Goal: Task Accomplishment & Management: Manage account settings

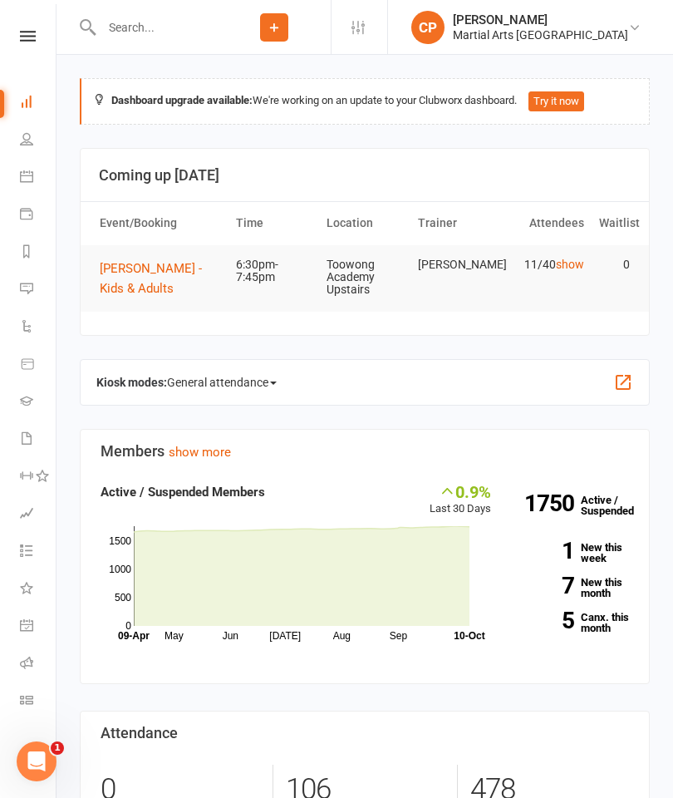
click at [23, 165] on link "Calendar" at bounding box center [38, 178] width 37 height 37
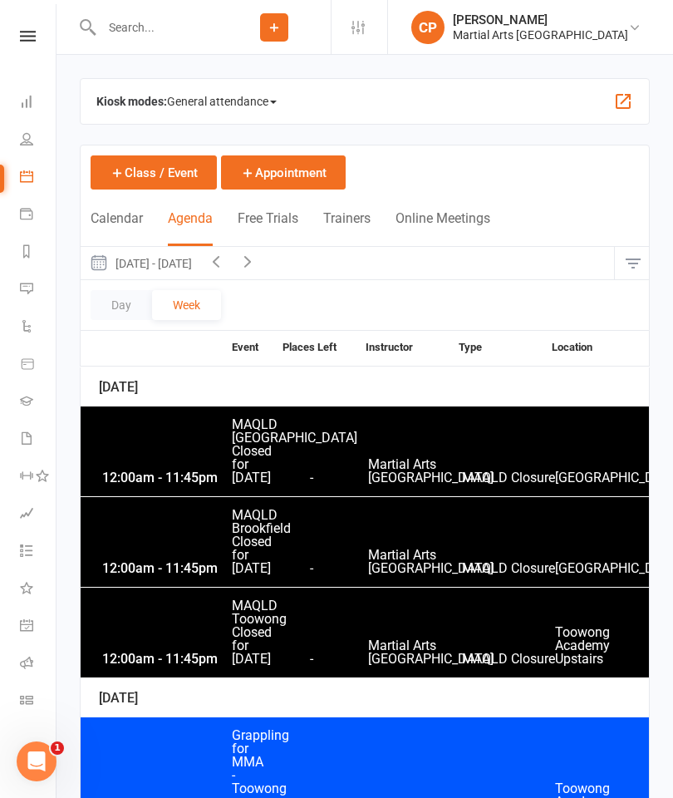
click at [634, 267] on button "button" at bounding box center [633, 263] width 36 height 33
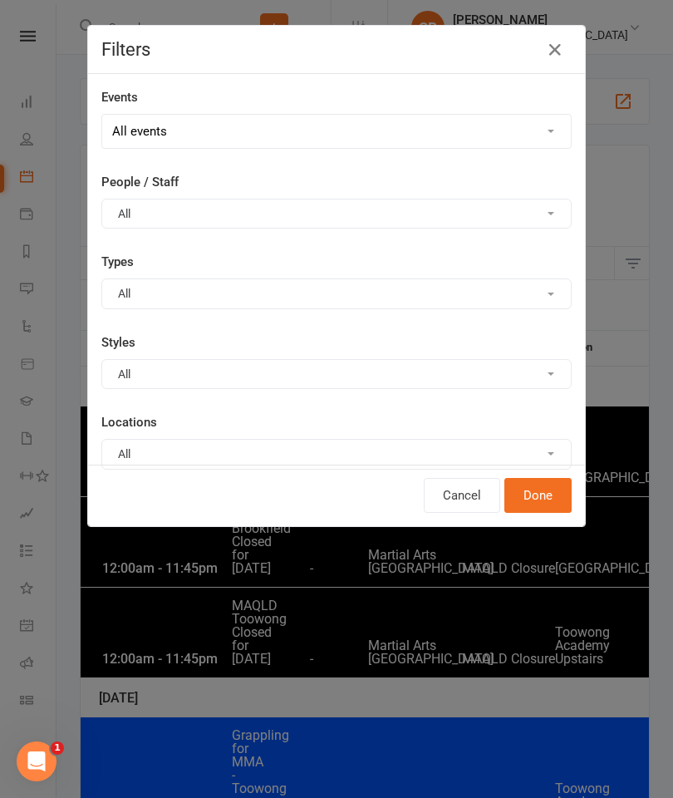
click at [423, 453] on button "All" at bounding box center [336, 454] width 470 height 30
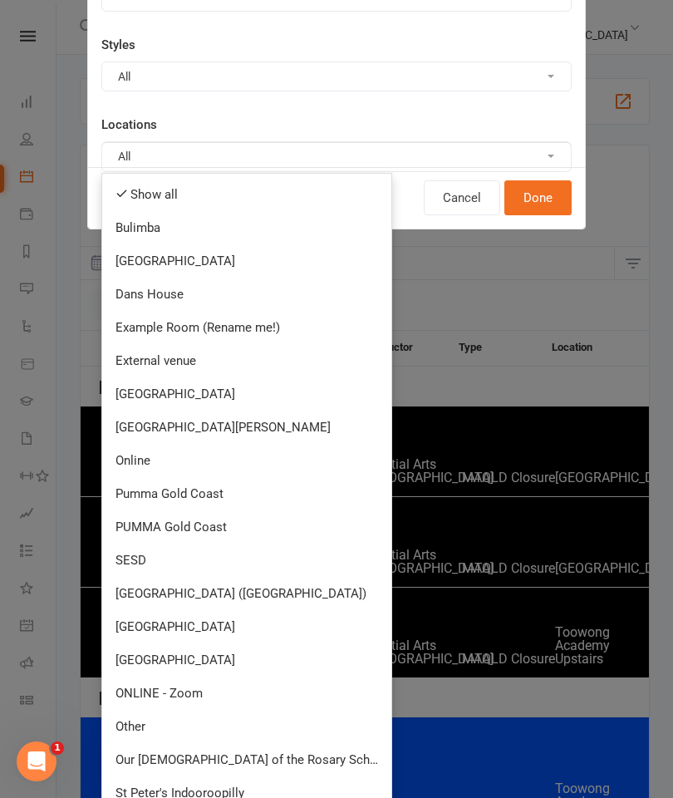
scroll to position [296, 0]
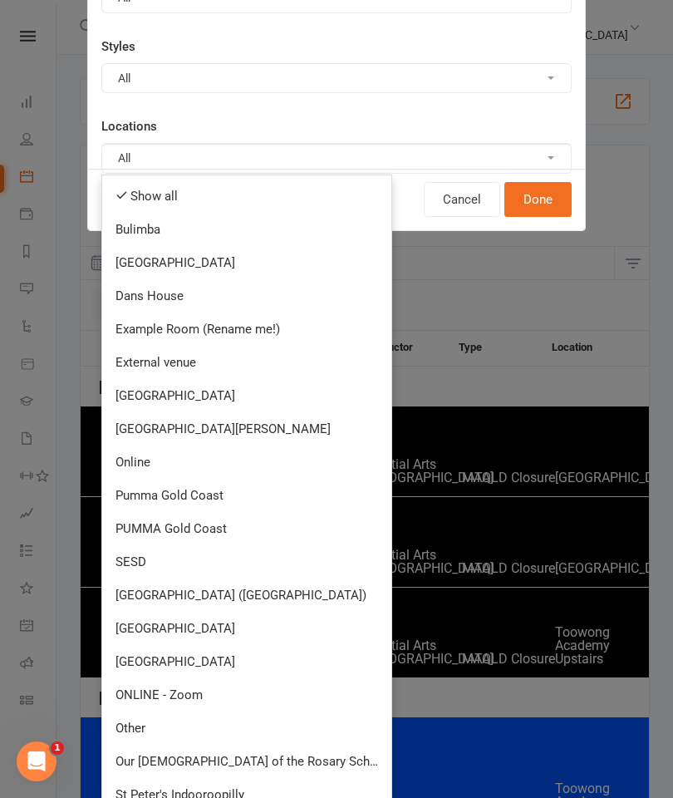
click at [223, 654] on link "[GEOGRAPHIC_DATA]" at bounding box center [246, 661] width 289 height 33
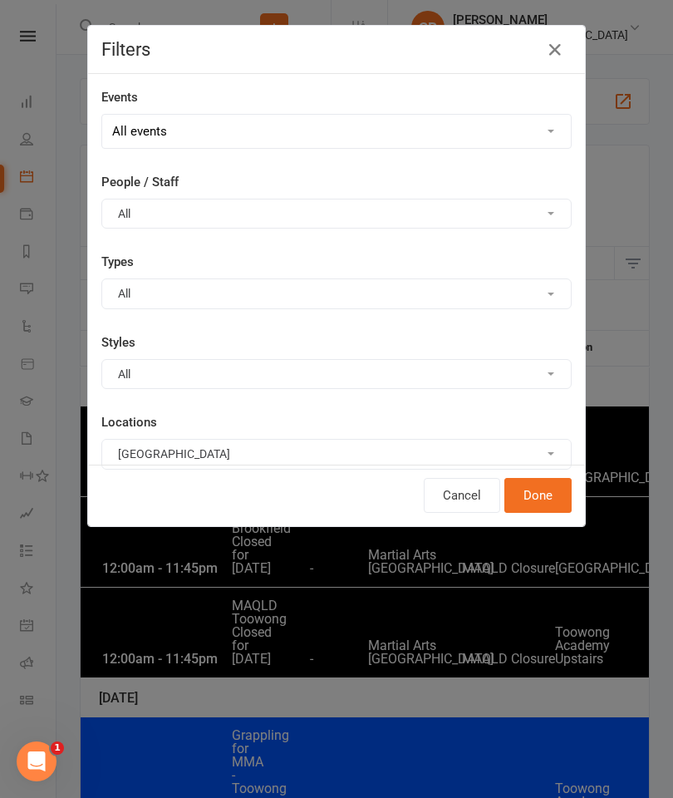
scroll to position [0, 0]
click at [545, 496] on button "Done" at bounding box center [537, 495] width 67 height 35
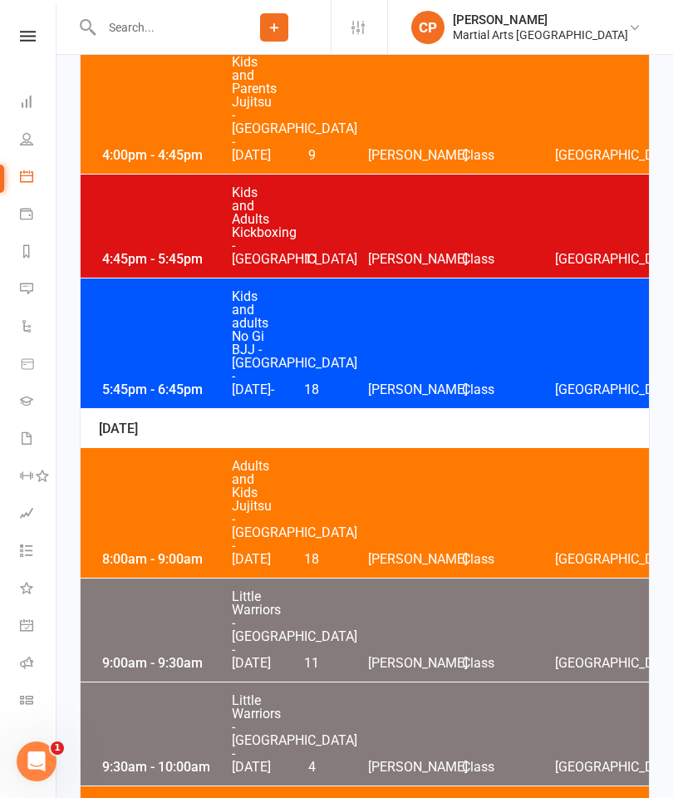
scroll to position [2345, 0]
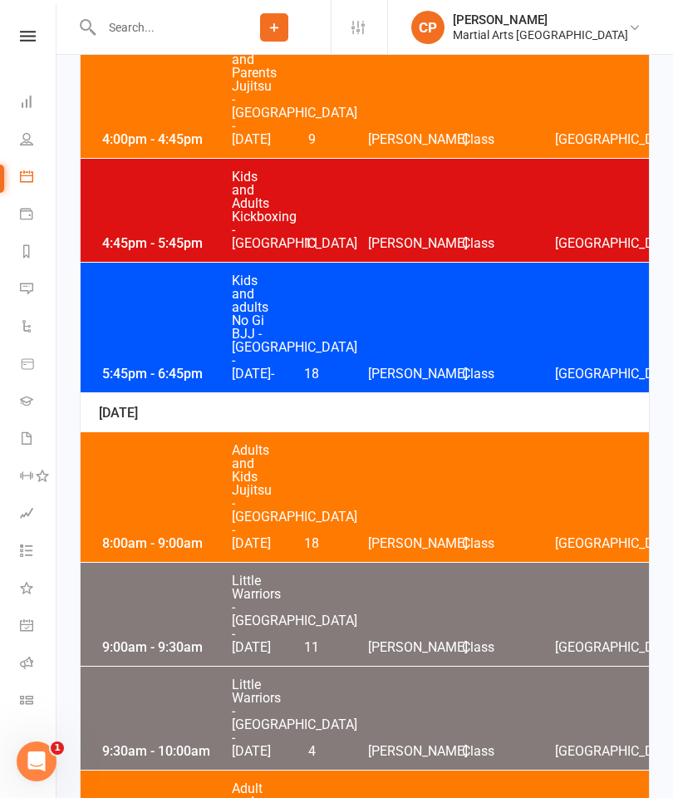
click at [420, 262] on div "4:45pm - 5:45pm Kids and Adults Kickboxing - [GEOGRAPHIC_DATA] 11 [PERSON_NAME]…" at bounding box center [365, 210] width 568 height 103
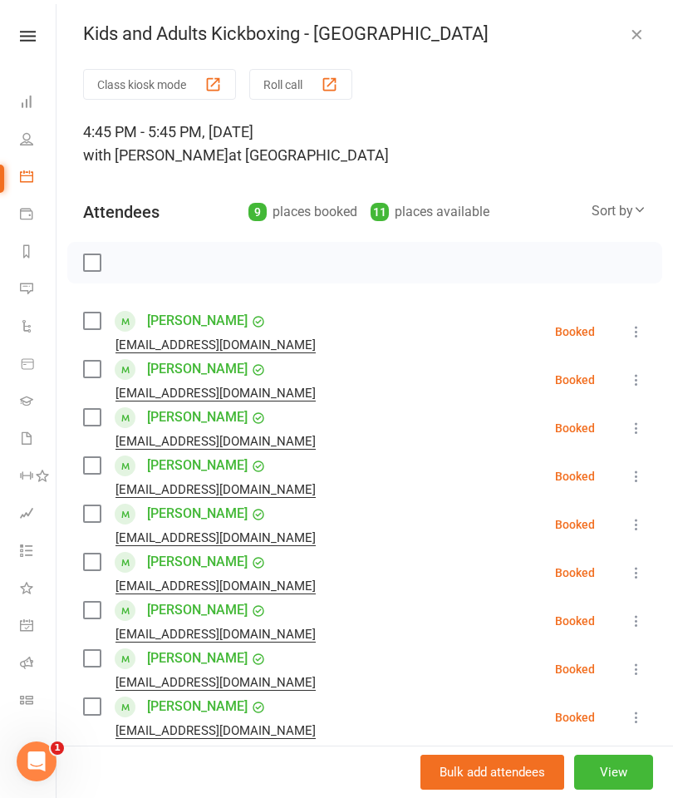
click at [631, 330] on icon at bounding box center [636, 331] width 17 height 17
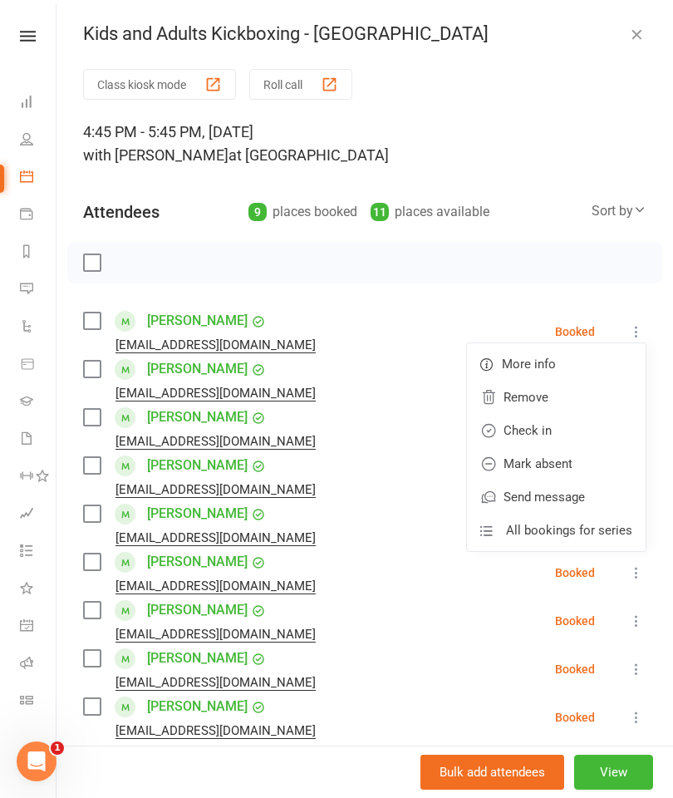
click at [452, 309] on li "[PERSON_NAME] [EMAIL_ADDRESS][DOMAIN_NAME] Booked More info Remove Check in Mar…" at bounding box center [364, 331] width 563 height 48
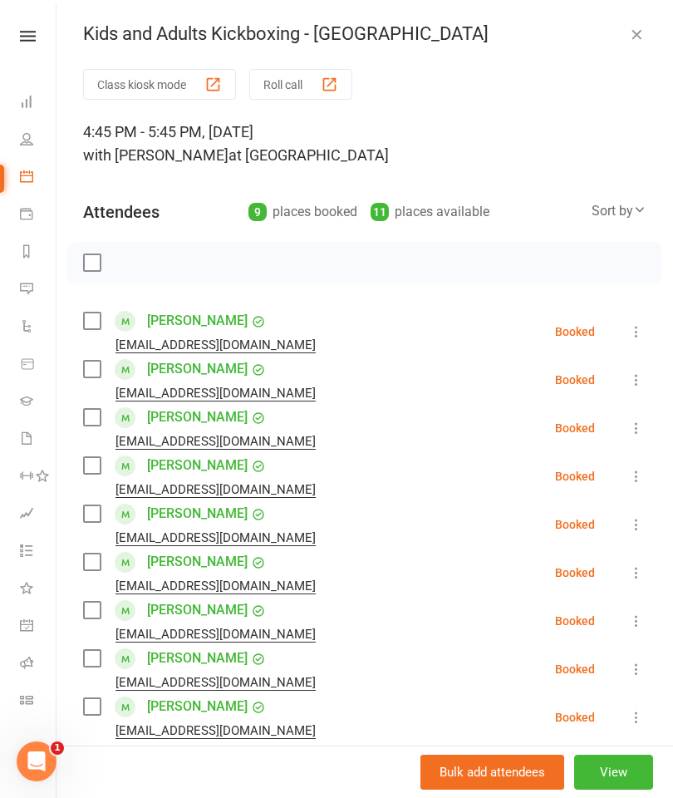
click at [637, 381] on icon at bounding box center [636, 379] width 17 height 17
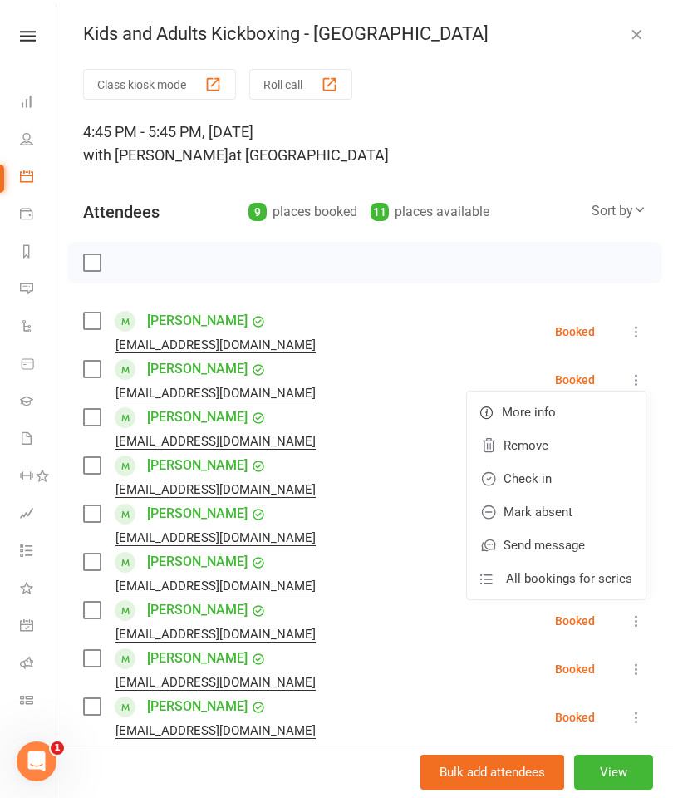
click at [557, 473] on link "Check in" at bounding box center [556, 478] width 179 height 33
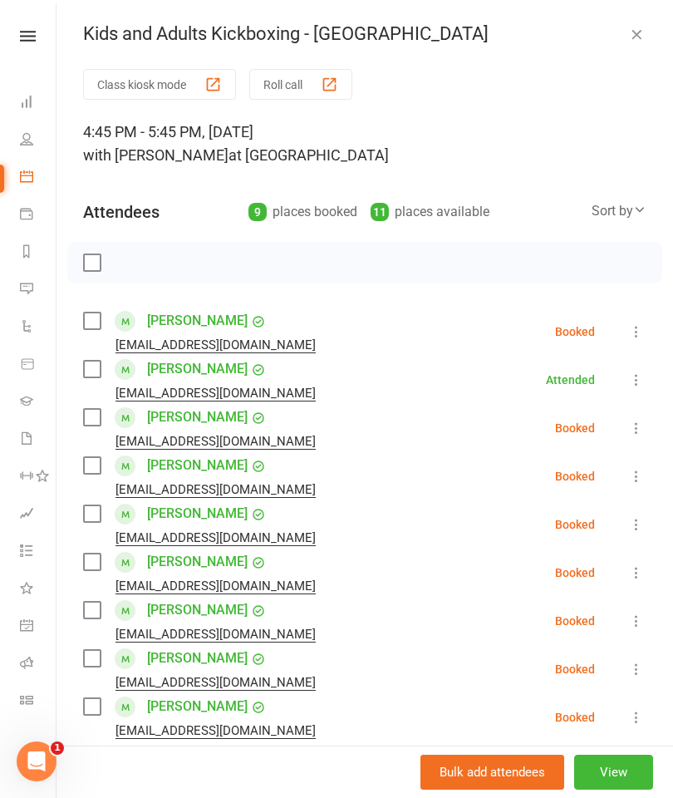
click at [631, 529] on icon at bounding box center [636, 524] width 17 height 17
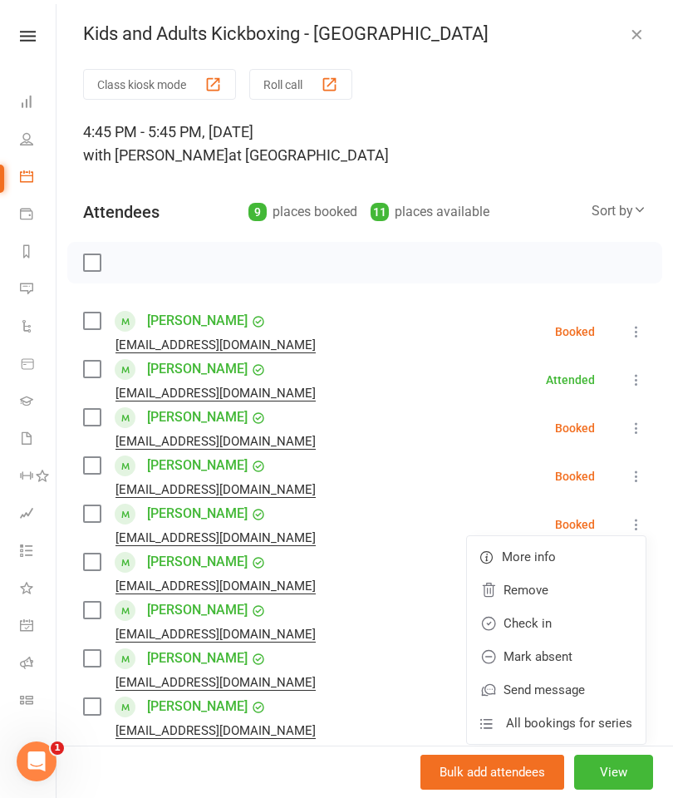
click at [553, 623] on link "Check in" at bounding box center [556, 623] width 179 height 33
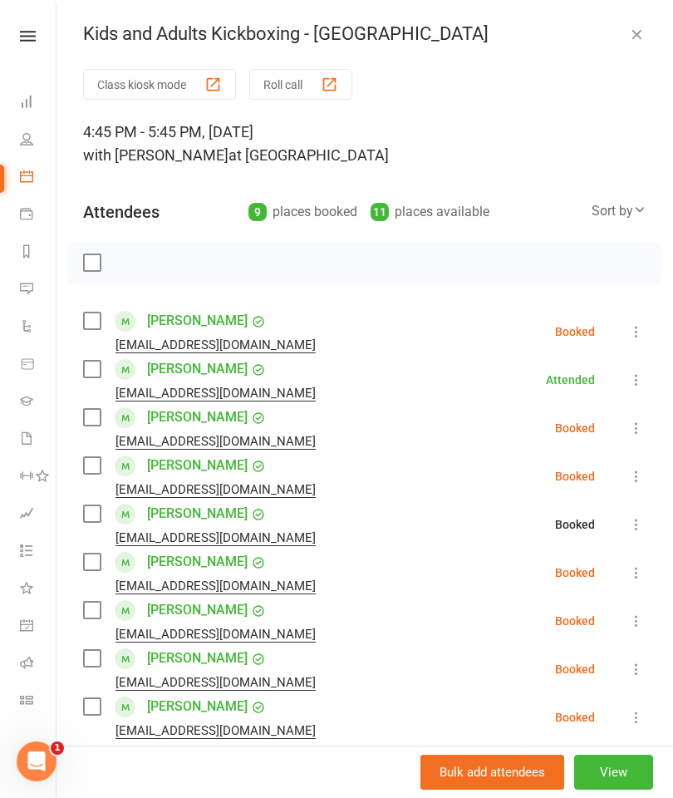
click at [633, 569] on icon at bounding box center [636, 572] width 17 height 17
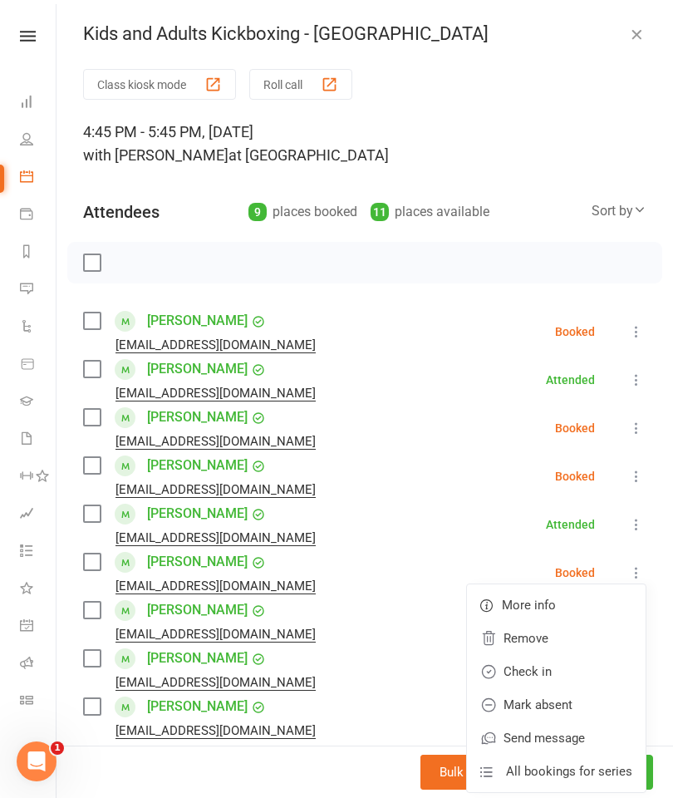
click at [559, 671] on link "Check in" at bounding box center [556, 671] width 179 height 33
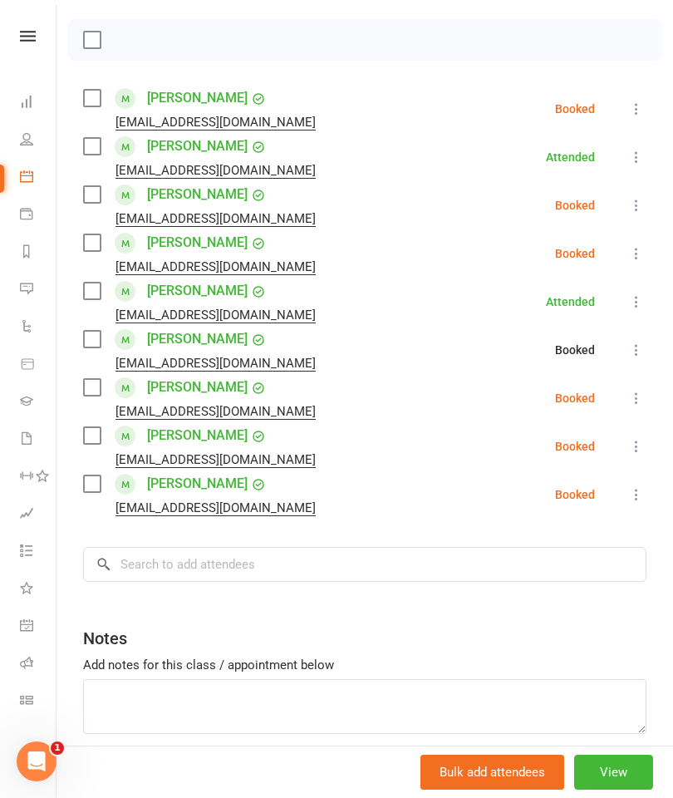
scroll to position [221, 0]
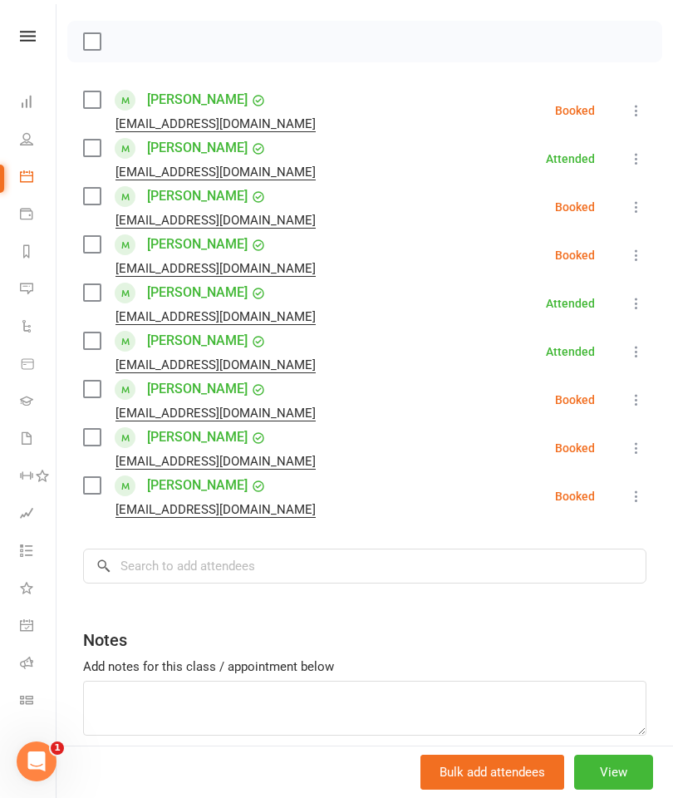
click at [641, 457] on button at bounding box center [636, 448] width 20 height 20
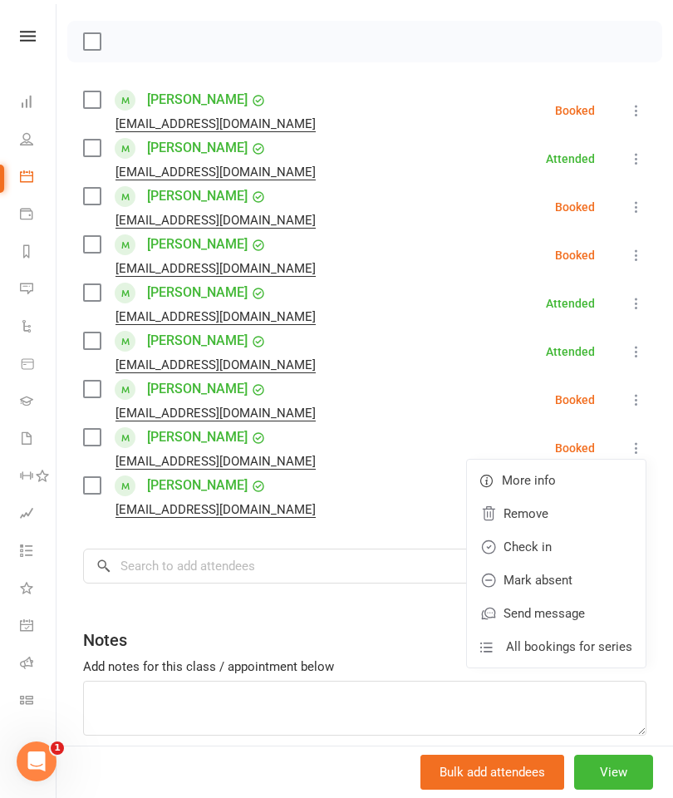
click at [575, 543] on link "Check in" at bounding box center [556, 546] width 179 height 33
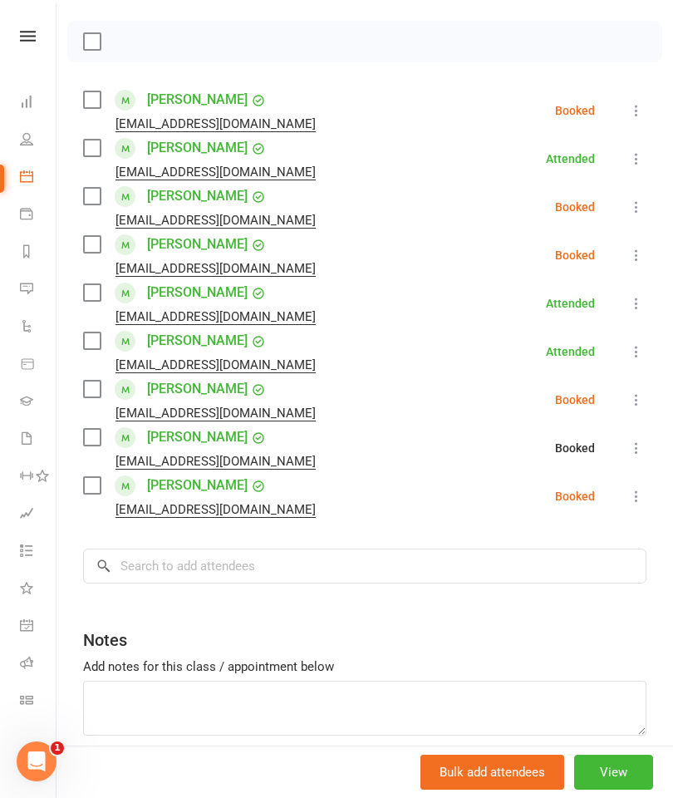
click at [638, 499] on icon at bounding box center [636, 496] width 17 height 17
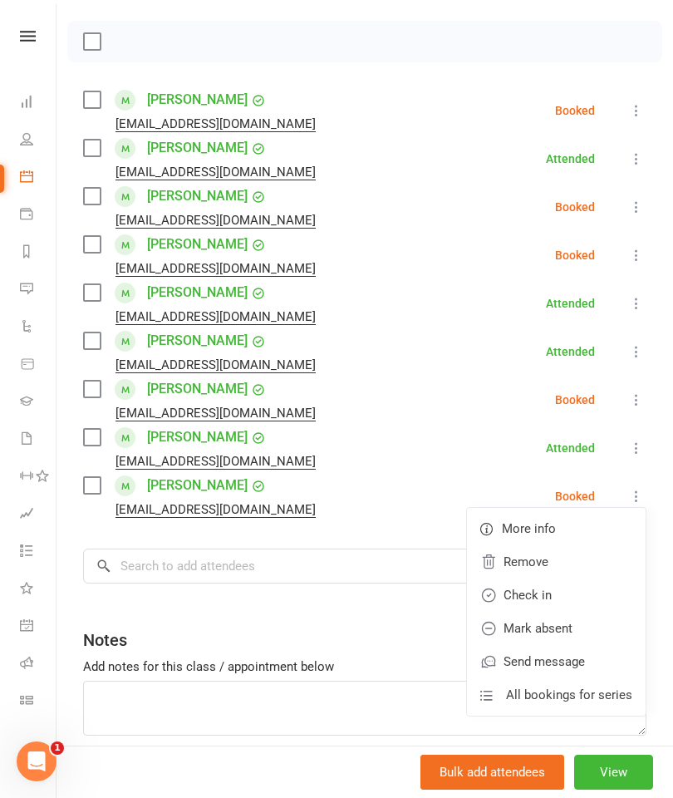
click at [567, 592] on link "Check in" at bounding box center [556, 594] width 179 height 33
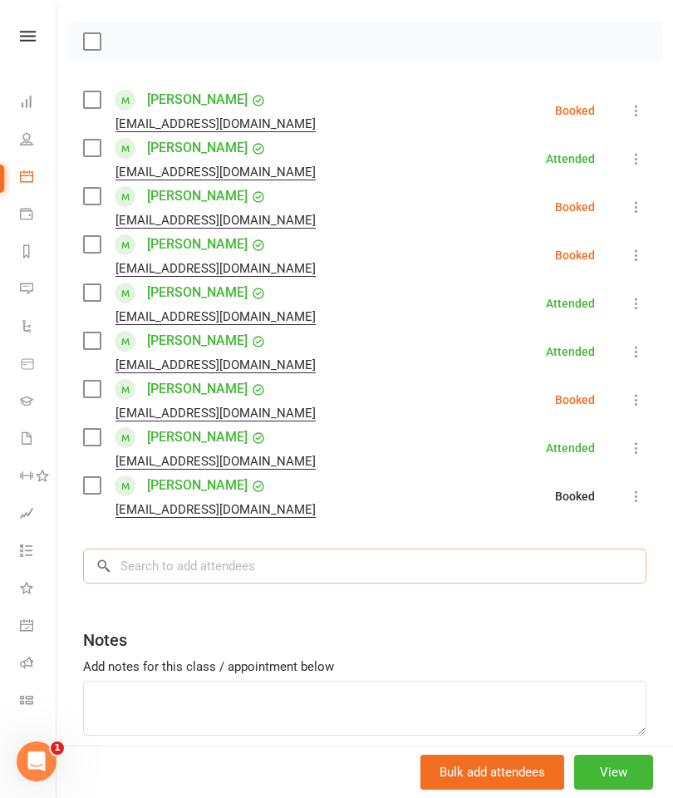
click at [480, 566] on input "search" at bounding box center [364, 565] width 563 height 35
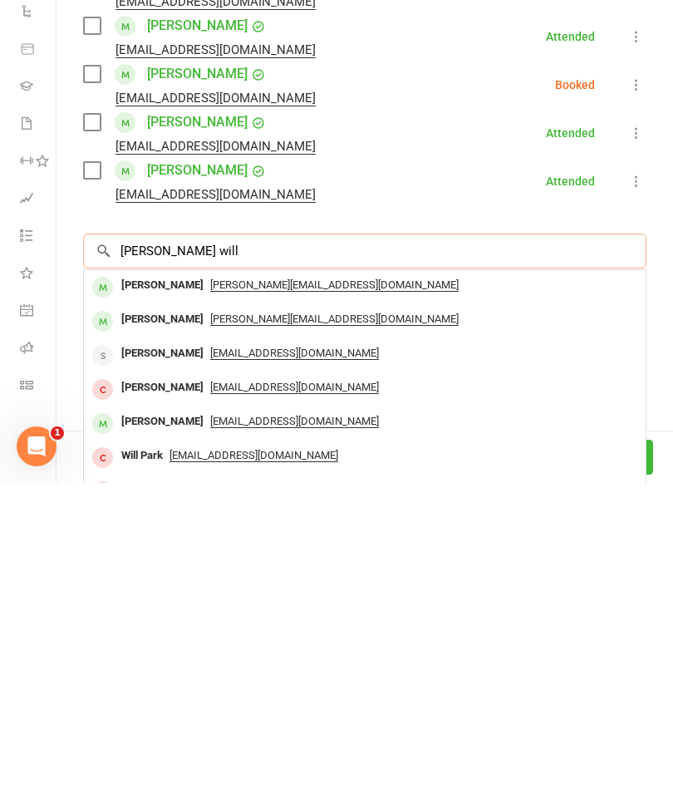
type input "[PERSON_NAME] will"
click at [137, 588] on div "[PERSON_NAME]" at bounding box center [163, 600] width 96 height 24
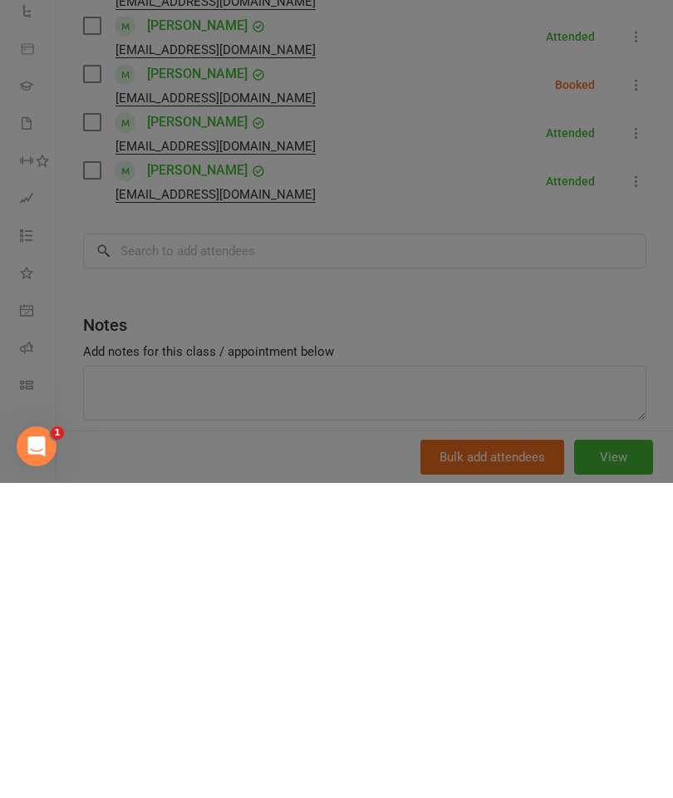
scroll to position [2670, 0]
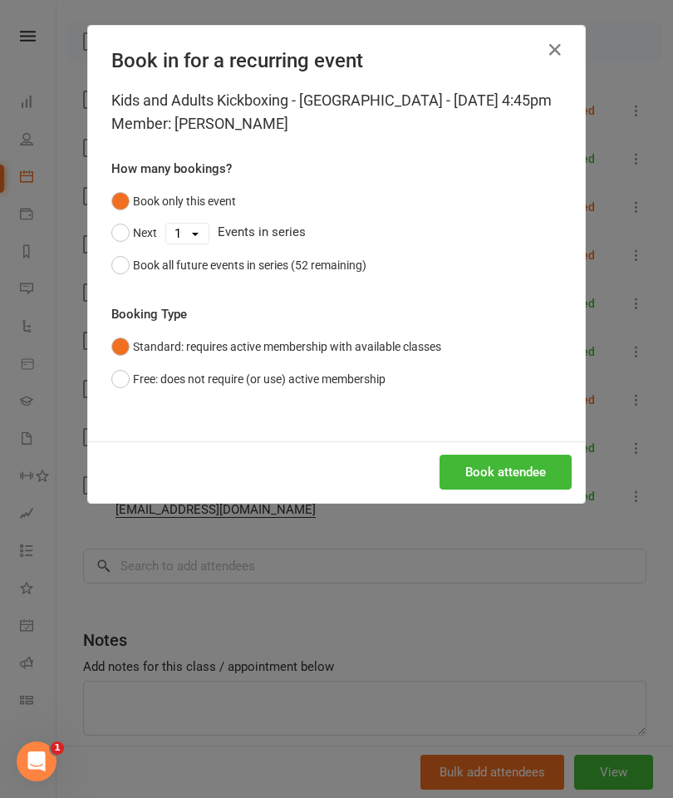
click at [133, 281] on button "Book all future events in series (52 remaining)" at bounding box center [238, 265] width 255 height 32
click at [520, 489] on button "Book attendee" at bounding box center [506, 471] width 132 height 35
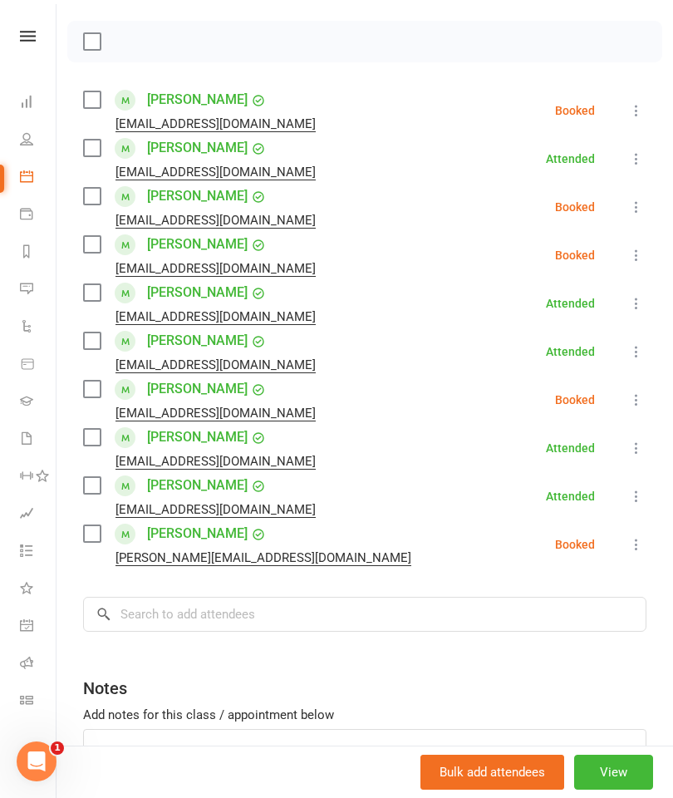
click at [646, 536] on button at bounding box center [636, 544] width 20 height 20
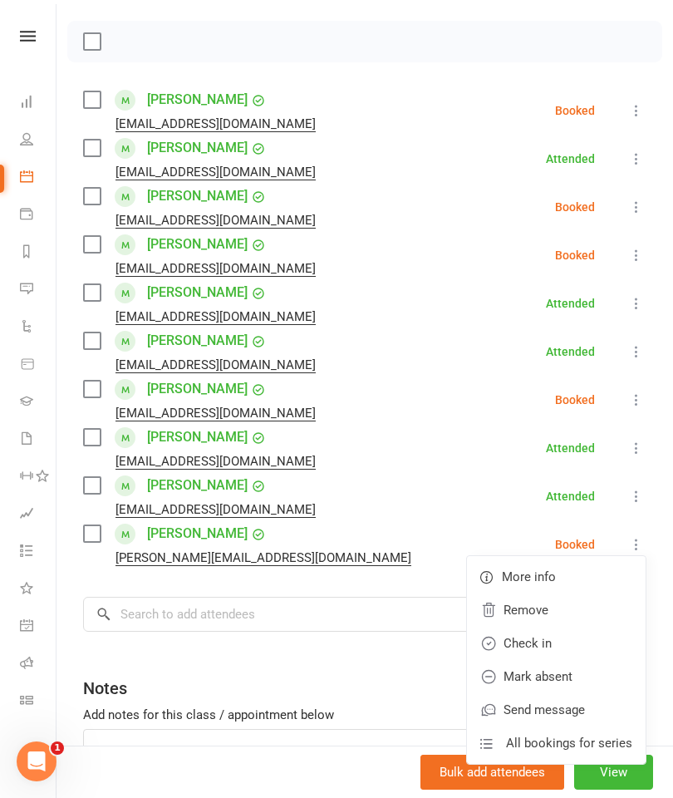
click at [576, 637] on link "Check in" at bounding box center [556, 642] width 179 height 33
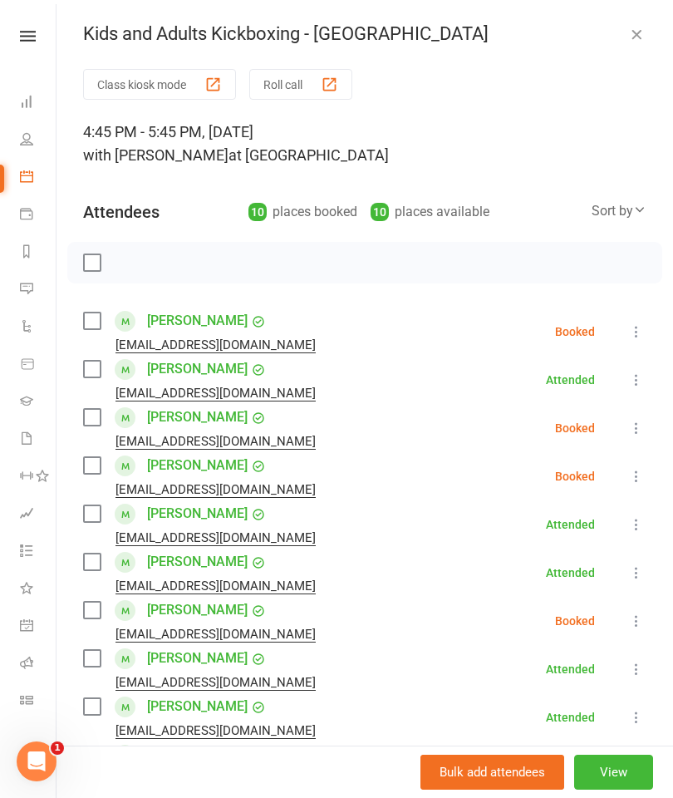
scroll to position [0, 0]
click at [637, 29] on icon "button" at bounding box center [636, 34] width 17 height 17
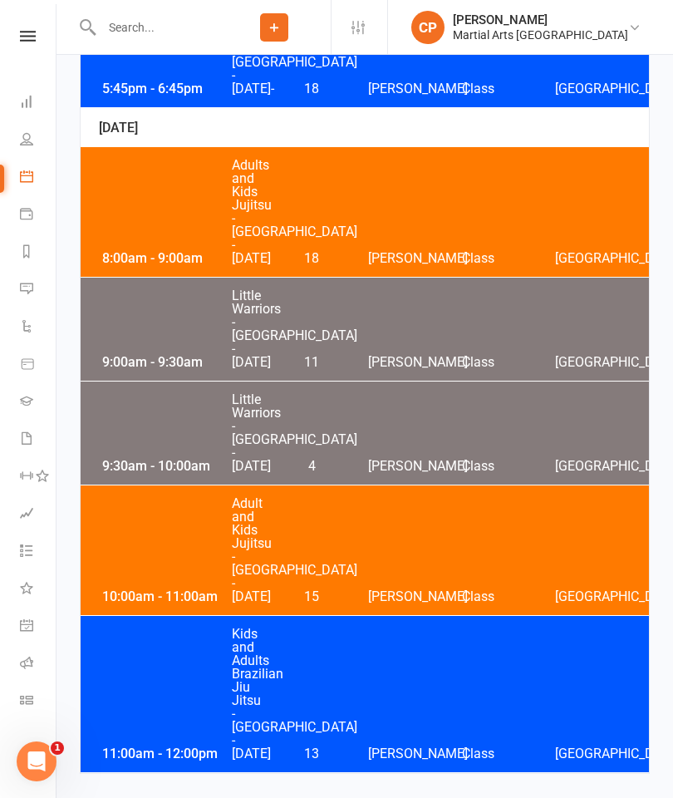
click at [404, 107] on div "5:45pm - 6:45pm Kids and adults No Gi BJJ - [GEOGRAPHIC_DATA] - [DATE]- 18 [PER…" at bounding box center [365, 43] width 568 height 130
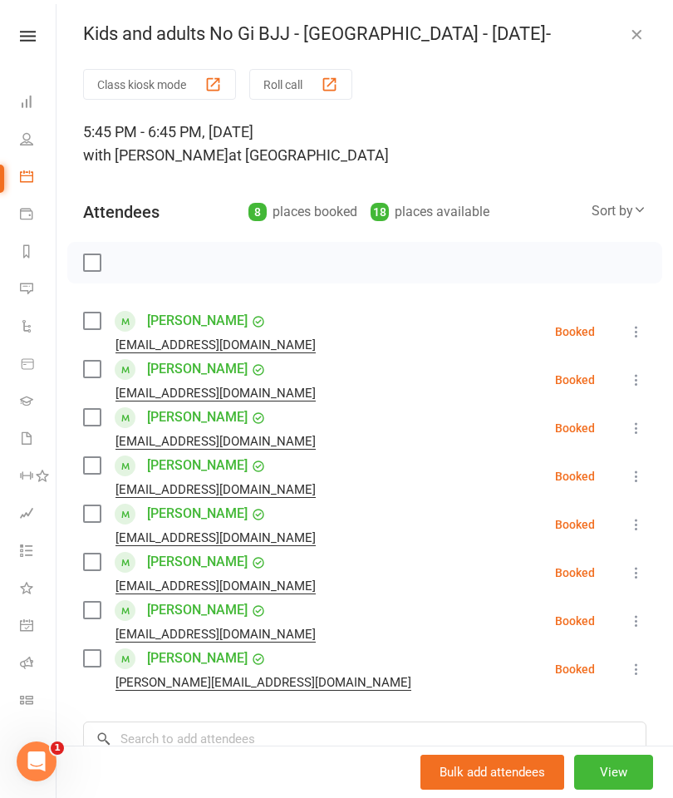
click at [638, 382] on icon at bounding box center [636, 379] width 17 height 17
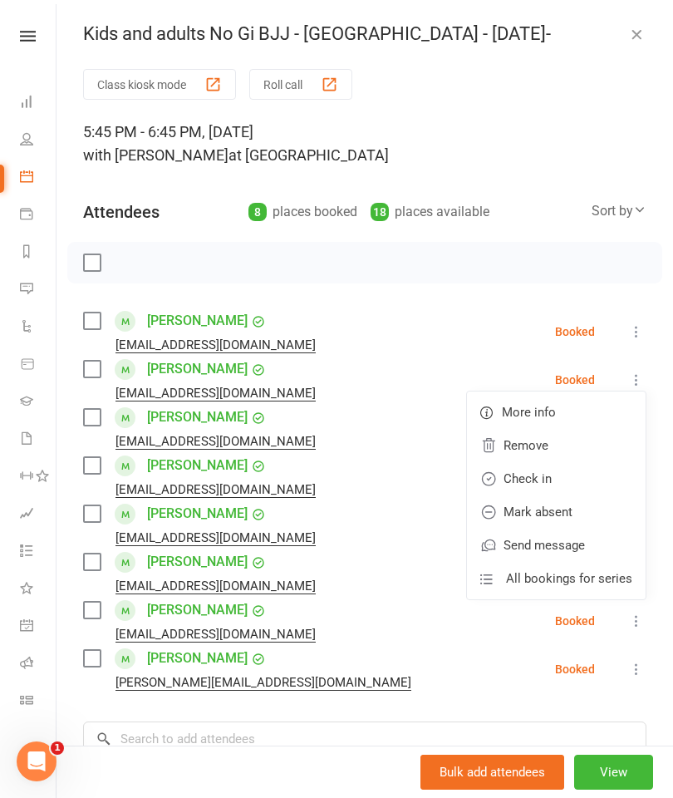
click at [545, 469] on link "Check in" at bounding box center [556, 478] width 179 height 33
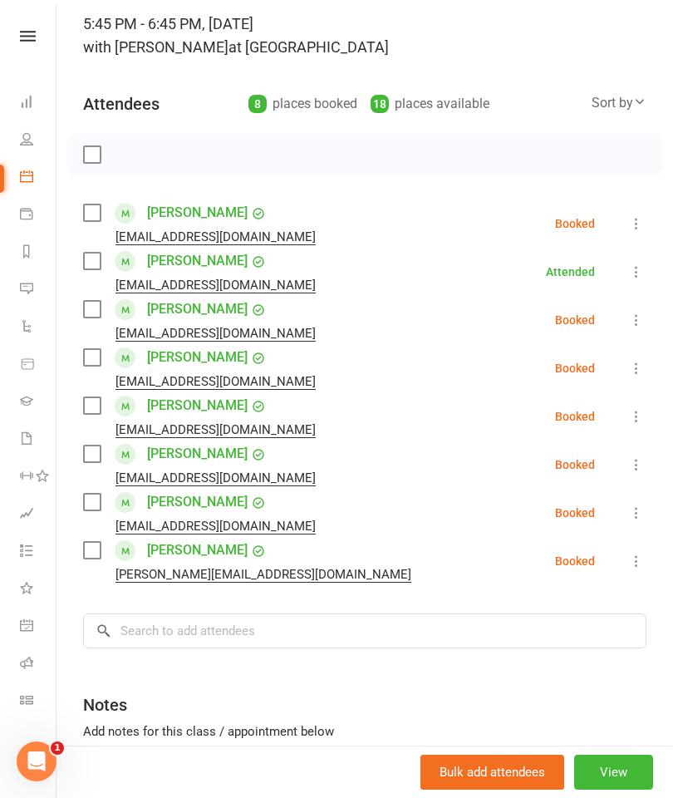
scroll to position [107, 0]
click at [635, 379] on button at bounding box center [636, 369] width 20 height 20
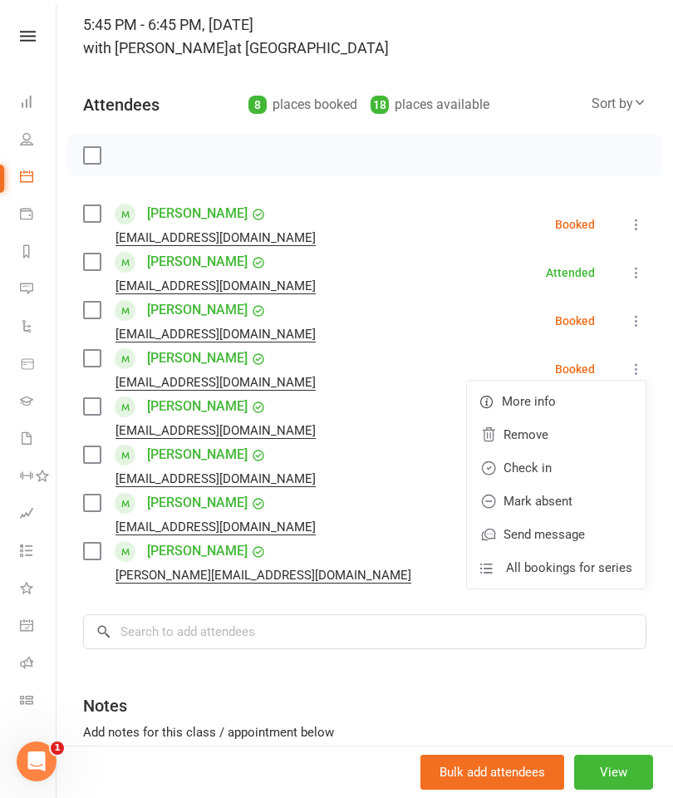
click at [567, 456] on link "Check in" at bounding box center [556, 467] width 179 height 33
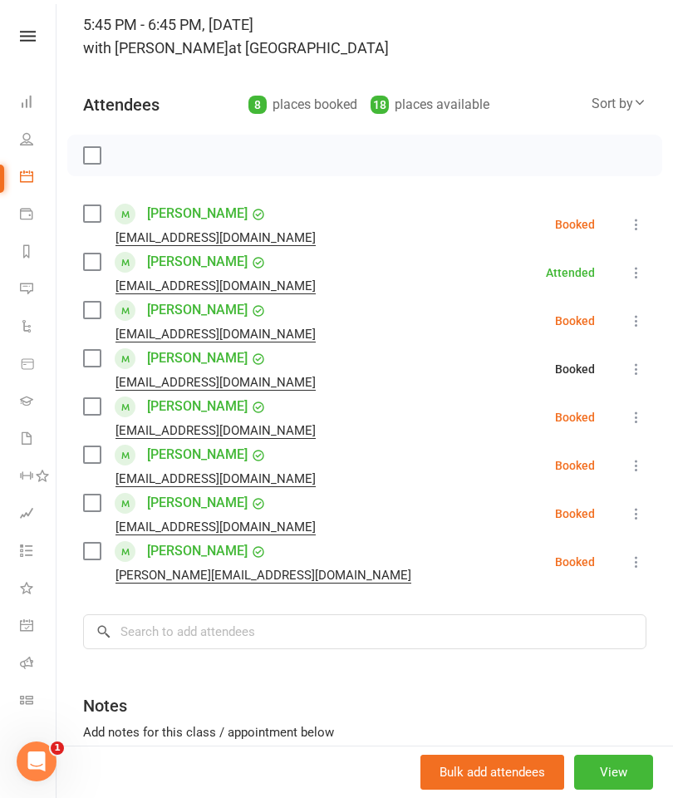
click at [637, 427] on button at bounding box center [636, 417] width 20 height 20
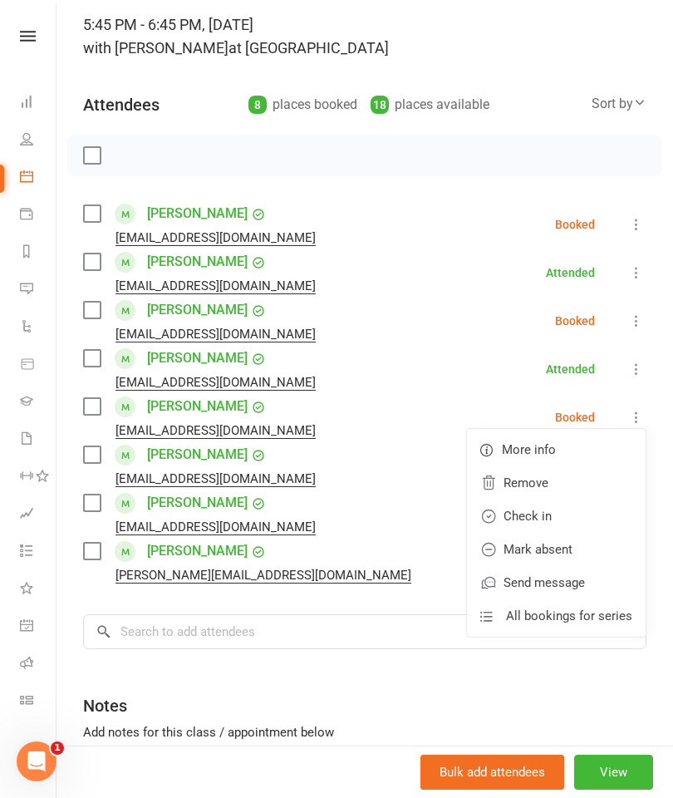
click at [564, 503] on link "Check in" at bounding box center [556, 515] width 179 height 33
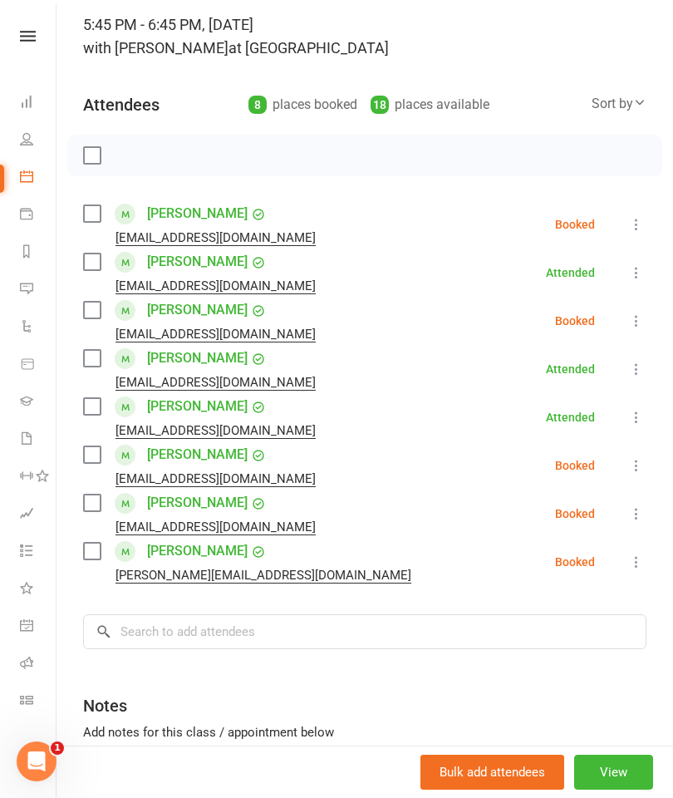
click at [631, 456] on button at bounding box center [636, 465] width 20 height 20
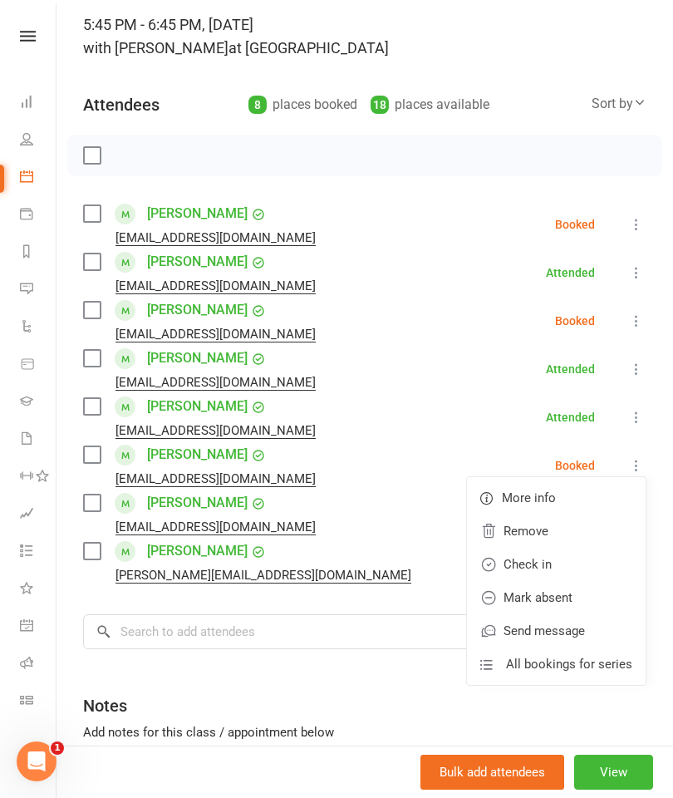
click at [380, 474] on li "[PERSON_NAME] [EMAIL_ADDRESS][DOMAIN_NAME] Booked More info Remove Check in Mar…" at bounding box center [364, 465] width 563 height 48
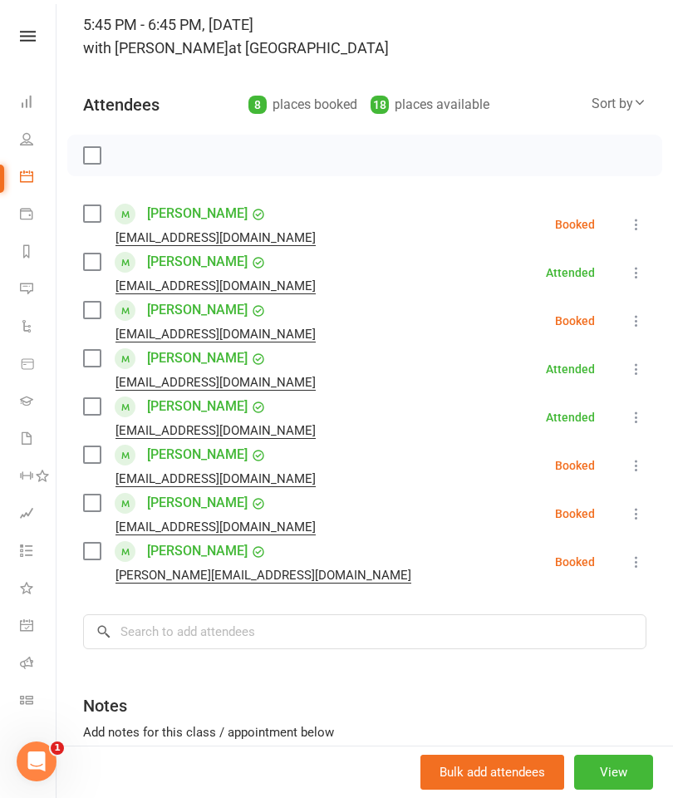
click at [641, 516] on icon at bounding box center [636, 513] width 17 height 17
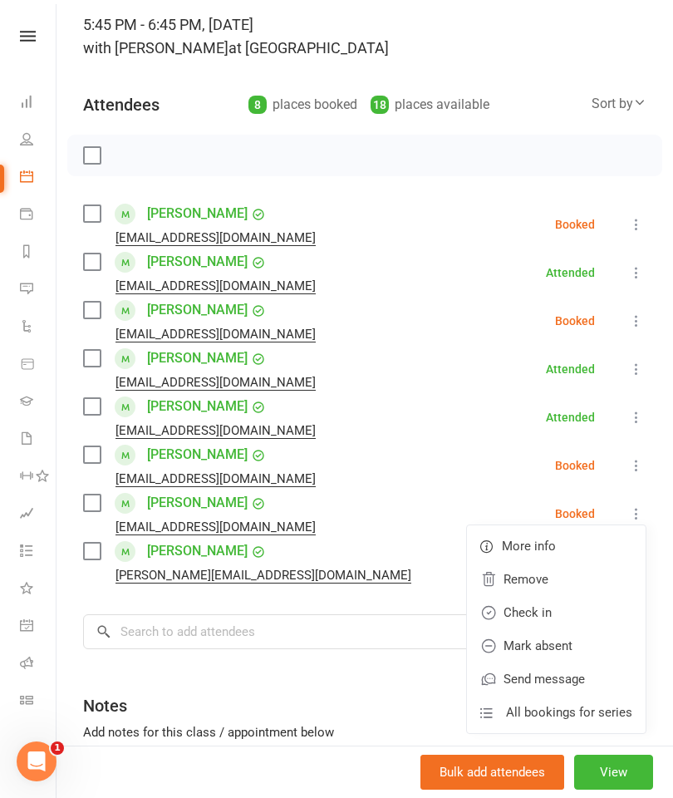
click at [562, 620] on link "Check in" at bounding box center [556, 612] width 179 height 33
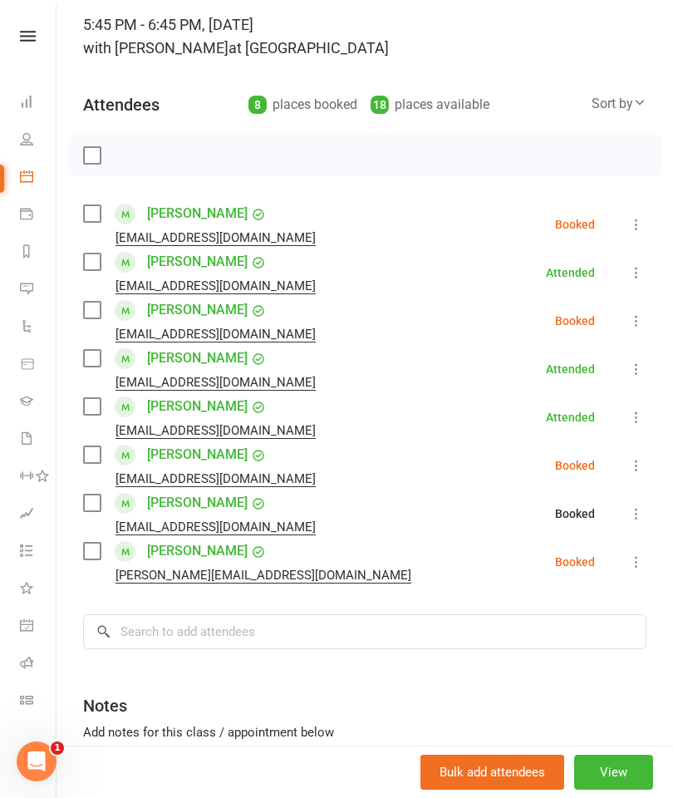
click at [634, 570] on icon at bounding box center [636, 561] width 17 height 17
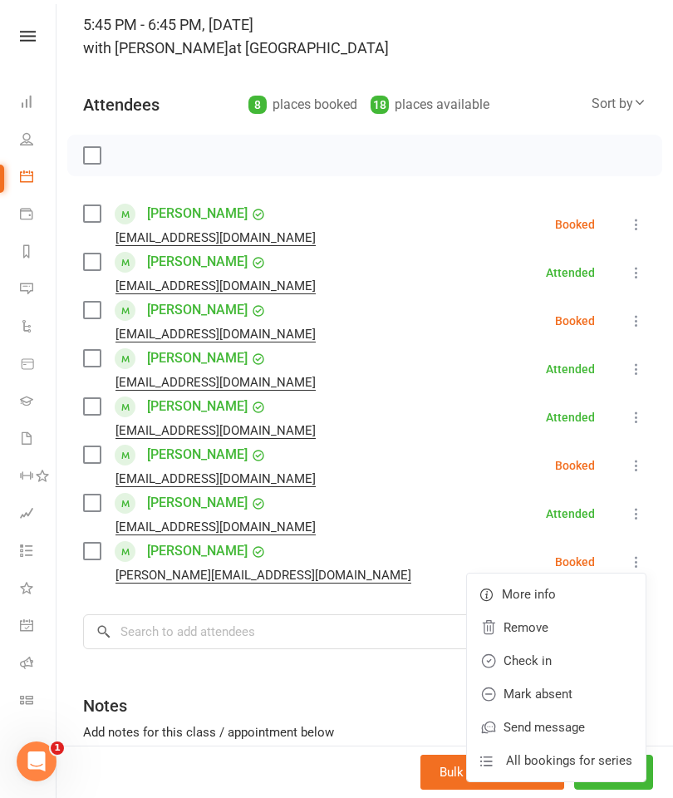
click at [590, 656] on link "Check in" at bounding box center [556, 660] width 179 height 33
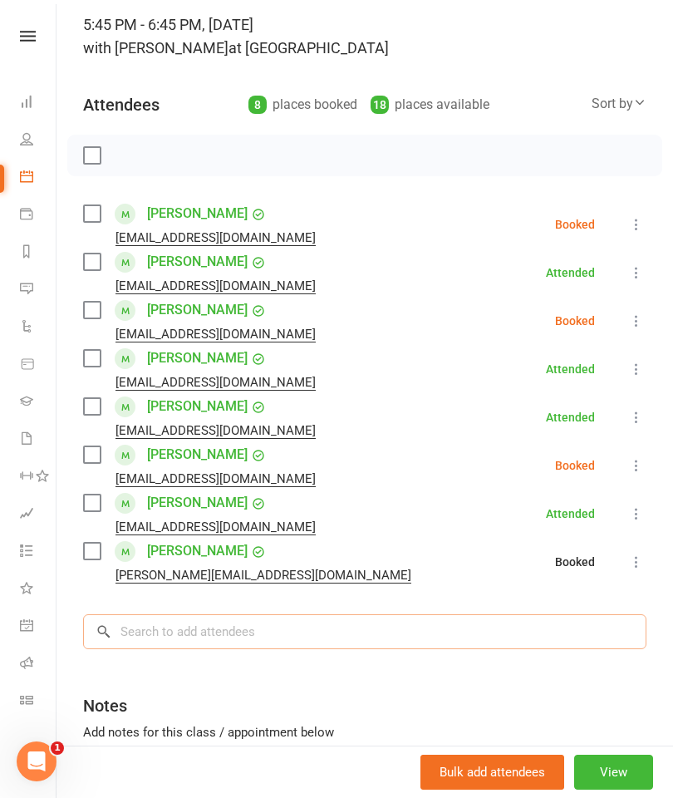
click at [450, 635] on input "search" at bounding box center [364, 631] width 563 height 35
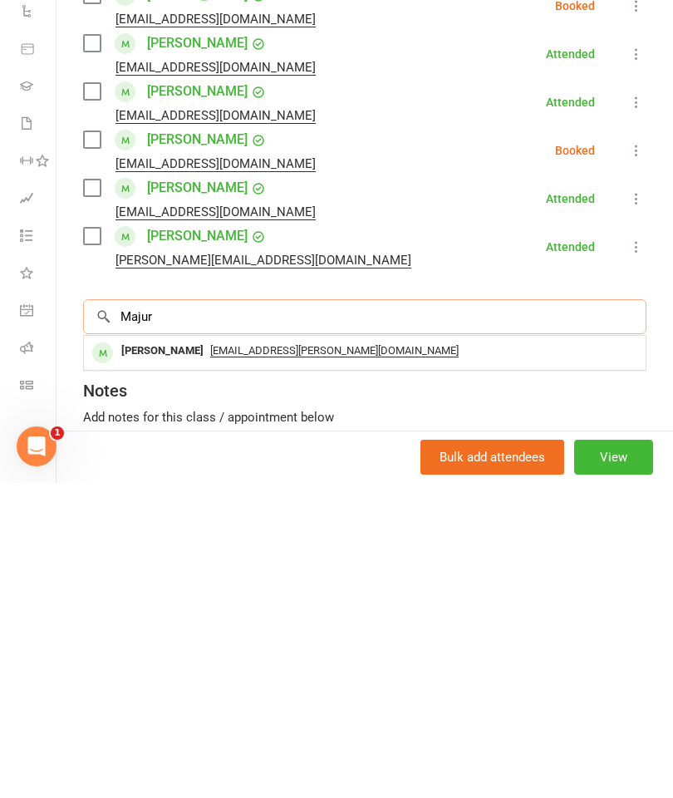
type input "Majur"
click at [258, 659] on span "[EMAIL_ADDRESS][PERSON_NAME][DOMAIN_NAME]" at bounding box center [334, 665] width 248 height 13
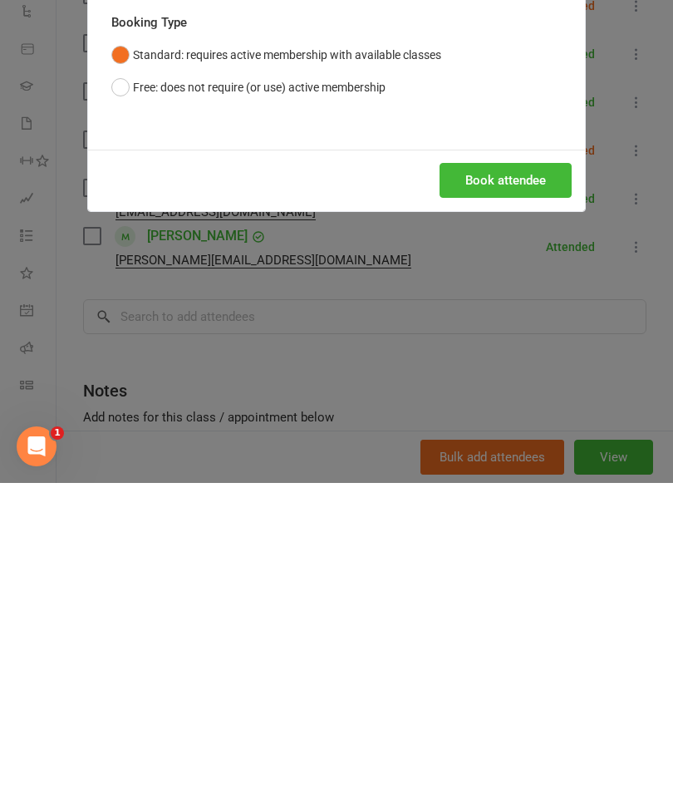
scroll to position [2963, 0]
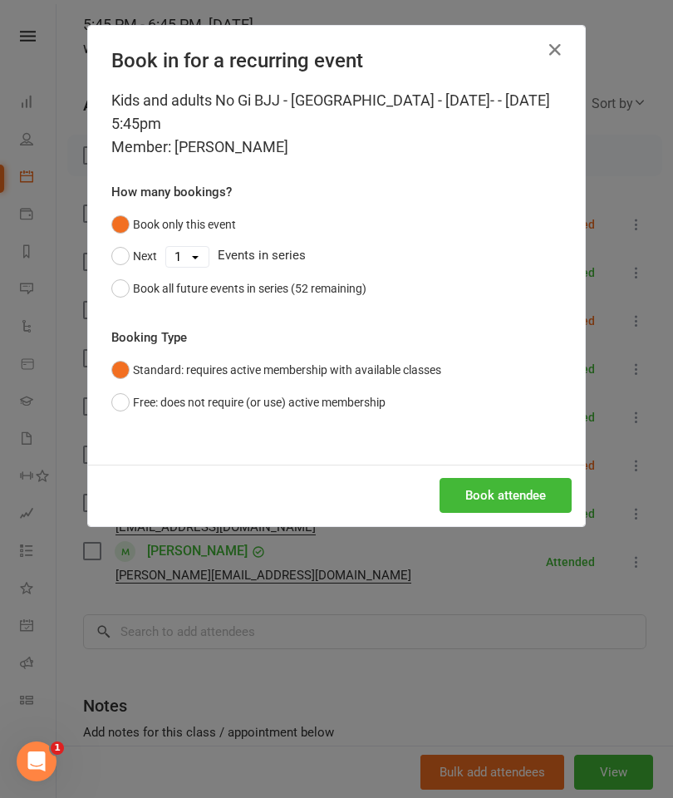
click at [291, 285] on div "Book all future events in series (52 remaining)" at bounding box center [249, 288] width 233 height 18
click at [523, 504] on button "Book attendee" at bounding box center [506, 495] width 132 height 35
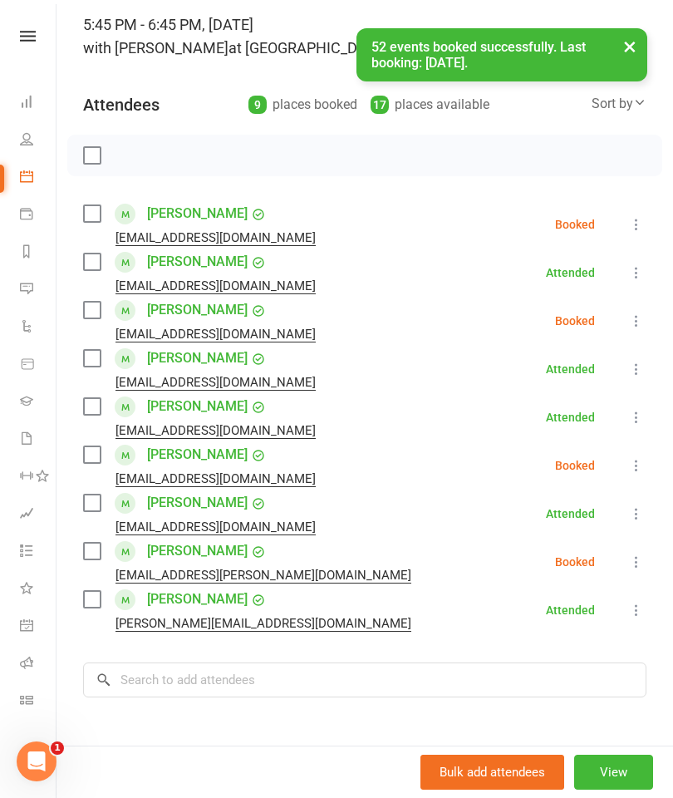
click at [636, 563] on icon at bounding box center [636, 561] width 17 height 17
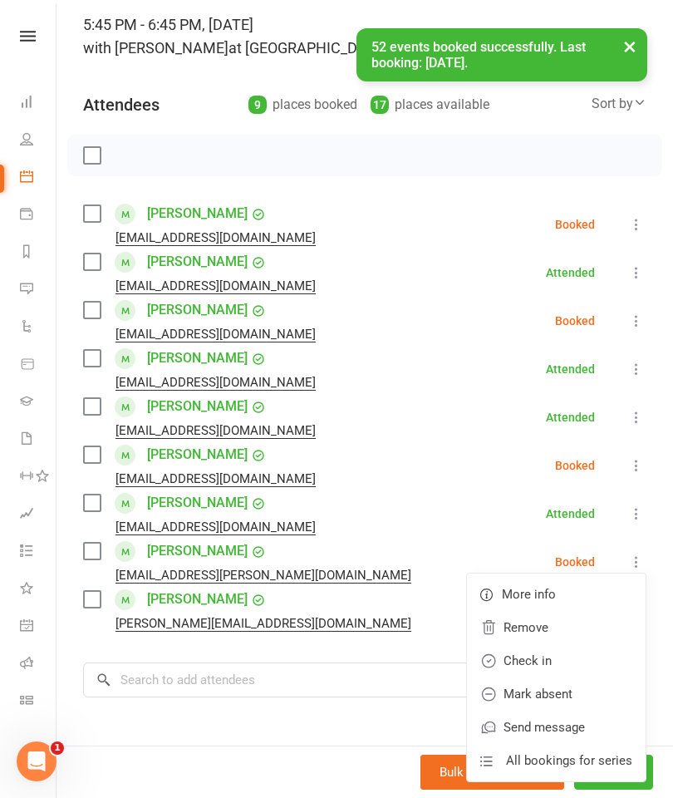
click at [569, 663] on link "Check in" at bounding box center [556, 660] width 179 height 33
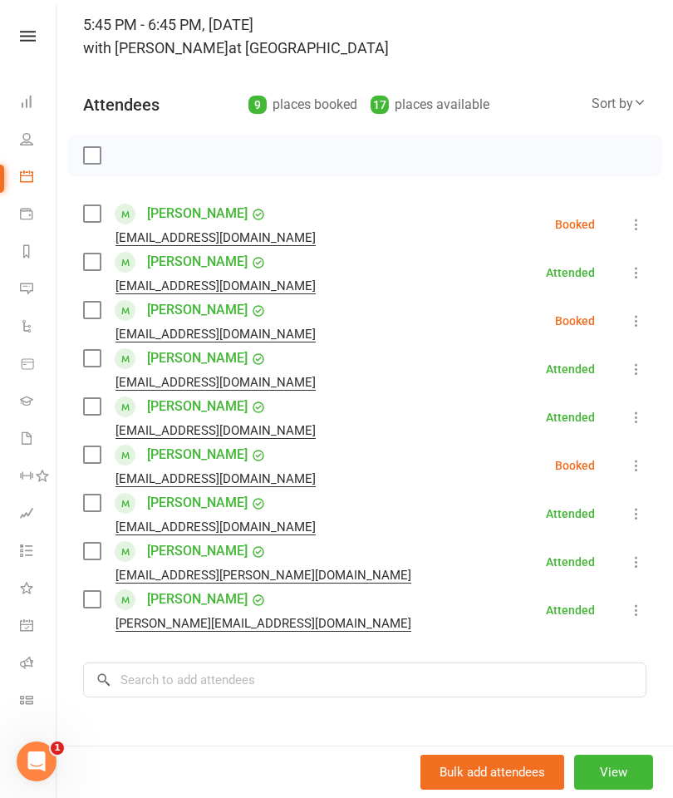
scroll to position [0, 0]
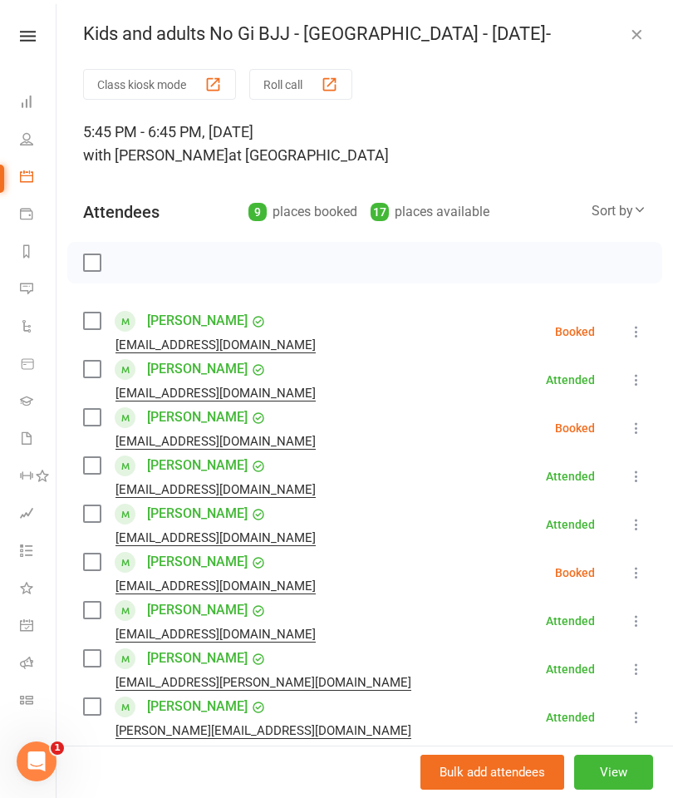
click at [642, 334] on icon at bounding box center [636, 331] width 17 height 17
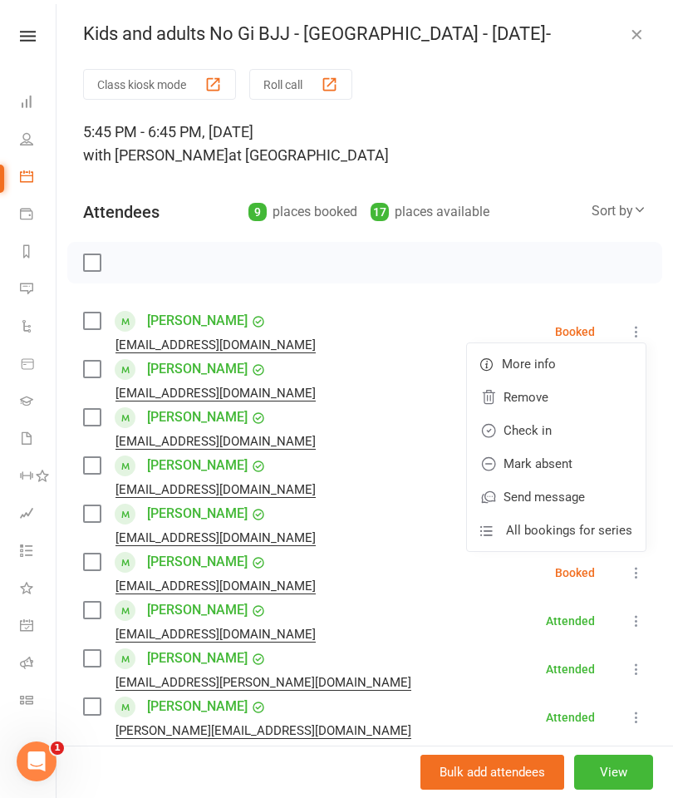
click at [574, 459] on link "Mark absent" at bounding box center [556, 463] width 179 height 33
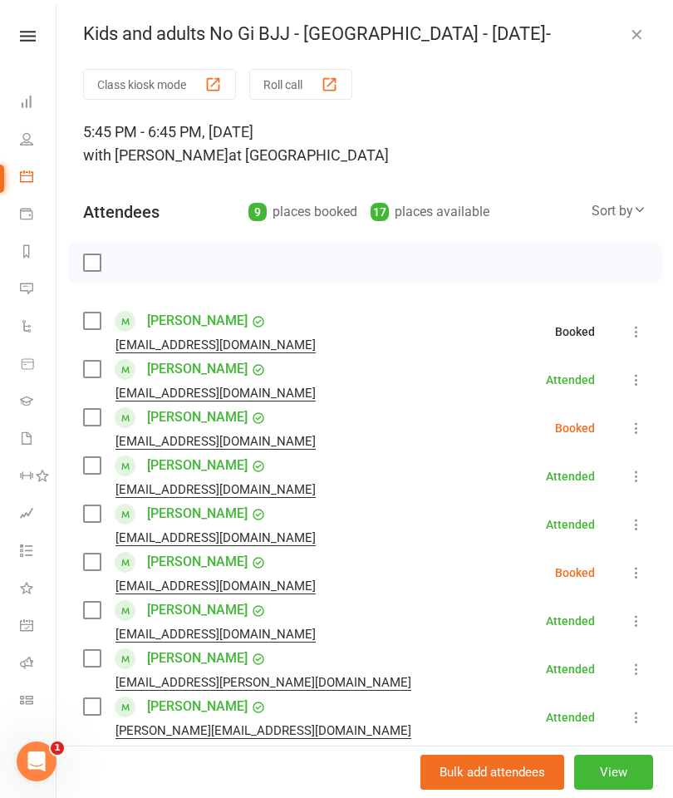
click at [642, 432] on icon at bounding box center [636, 428] width 17 height 17
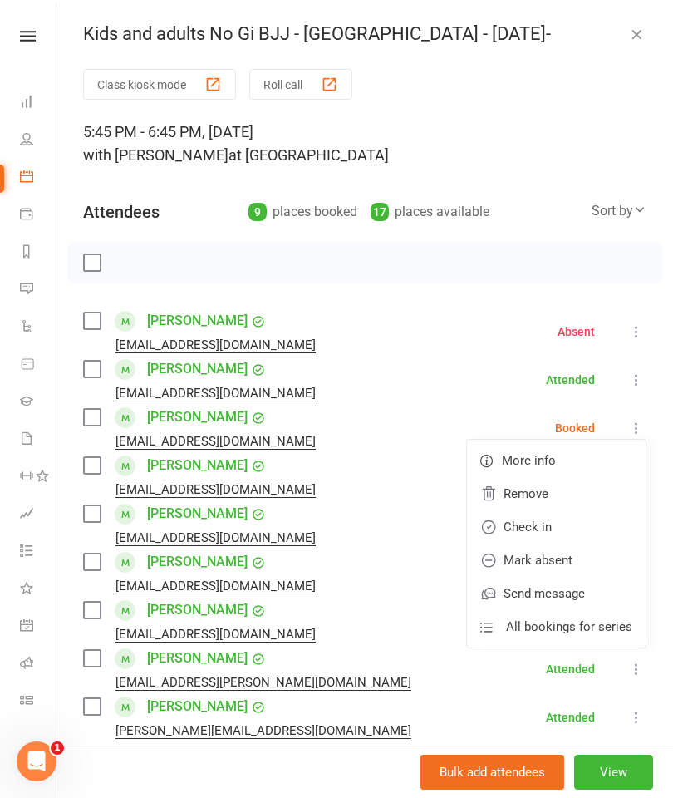
click at [570, 562] on link "Mark absent" at bounding box center [556, 559] width 179 height 33
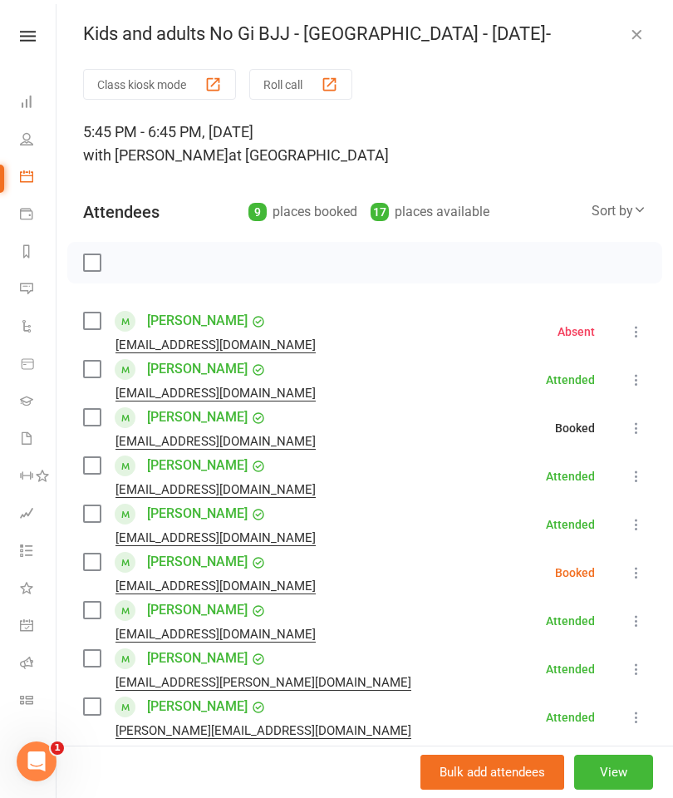
click at [636, 572] on icon at bounding box center [636, 572] width 17 height 17
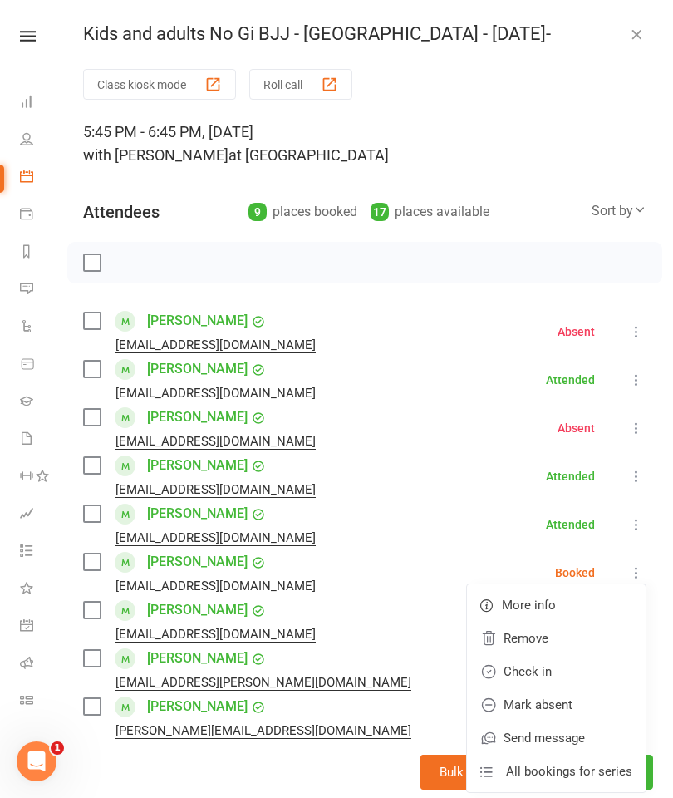
click at [562, 712] on link "Mark absent" at bounding box center [556, 704] width 179 height 33
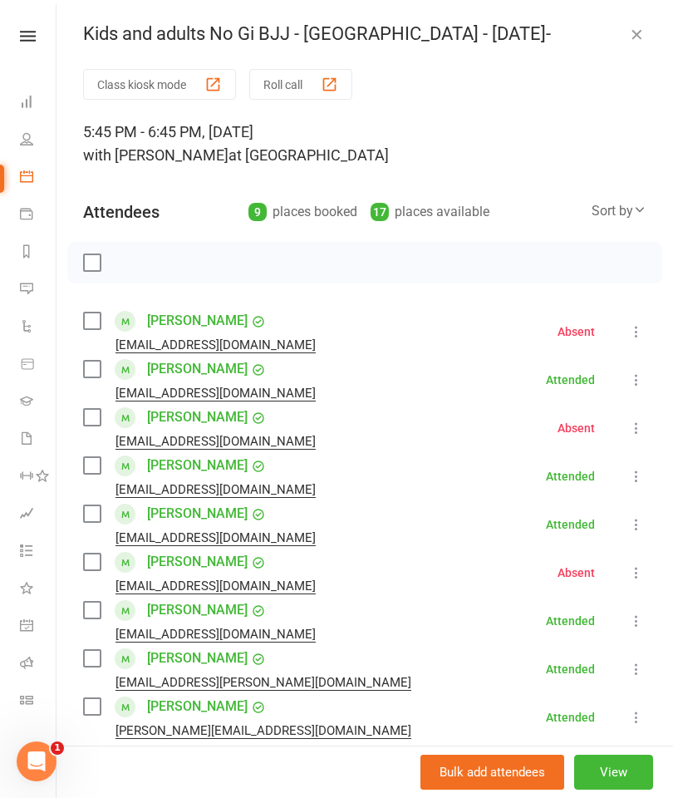
click at [645, 18] on div "Kids and adults No Gi BJJ - Jamboree Heights - [DATE]- Class kiosk mode Roll ca…" at bounding box center [364, 399] width 617 height 798
click at [631, 30] on icon "button" at bounding box center [636, 34] width 17 height 17
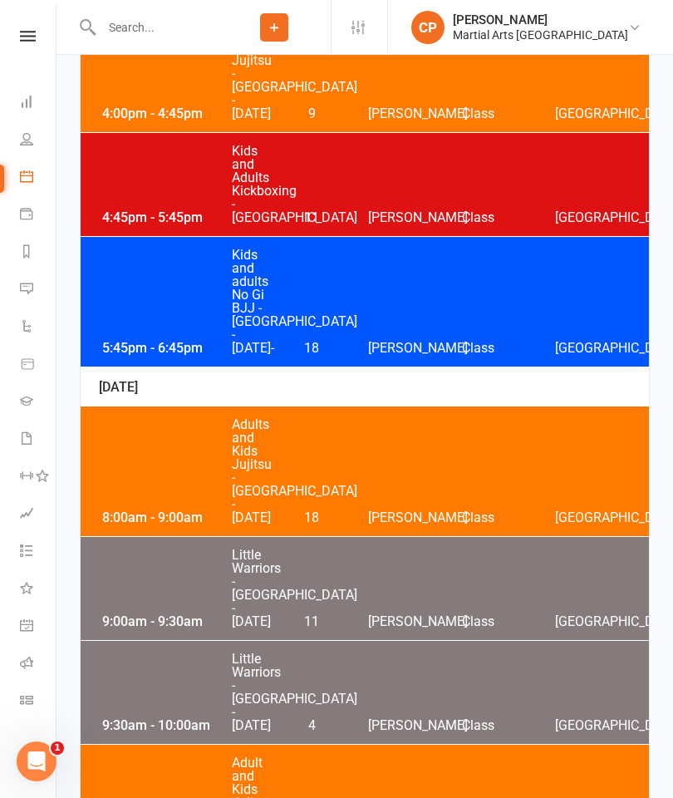
scroll to position [2380, 0]
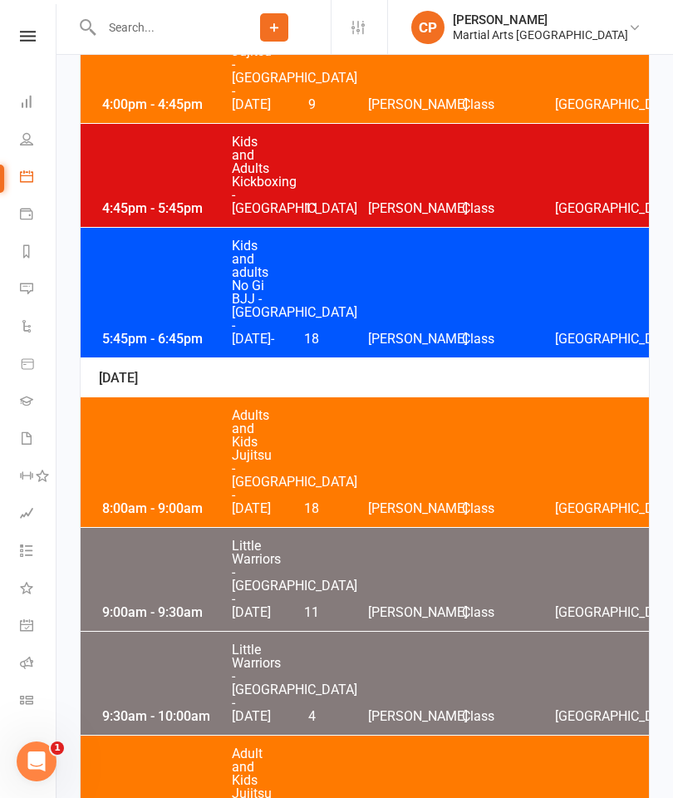
click at [391, 227] on div "4:45pm - 5:45pm Kids and Adults Kickboxing - [GEOGRAPHIC_DATA] 11 [PERSON_NAME]…" at bounding box center [365, 175] width 568 height 103
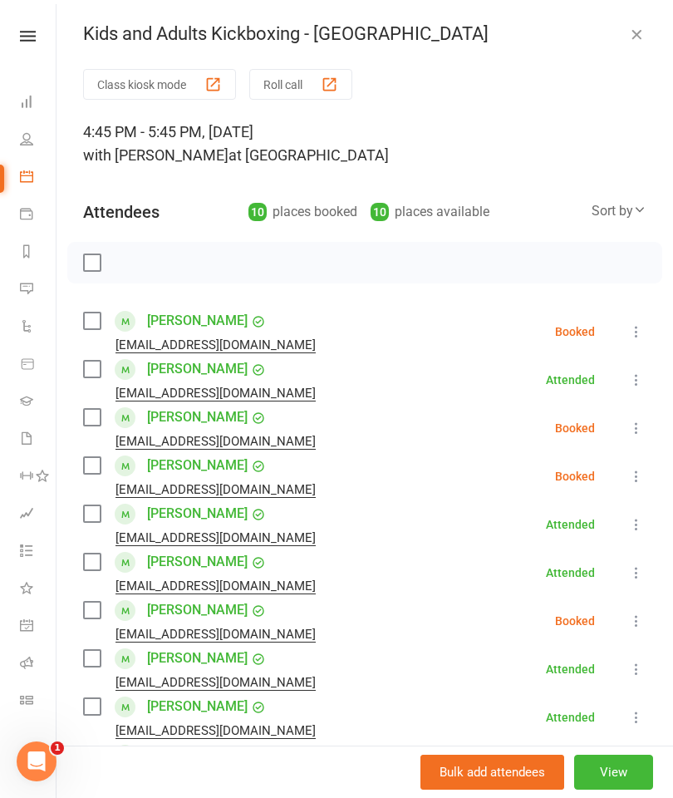
click at [630, 318] on li "[PERSON_NAME] [EMAIL_ADDRESS][DOMAIN_NAME] Booked More info Remove Check in Mar…" at bounding box center [364, 331] width 563 height 48
click at [645, 331] on icon at bounding box center [636, 331] width 17 height 17
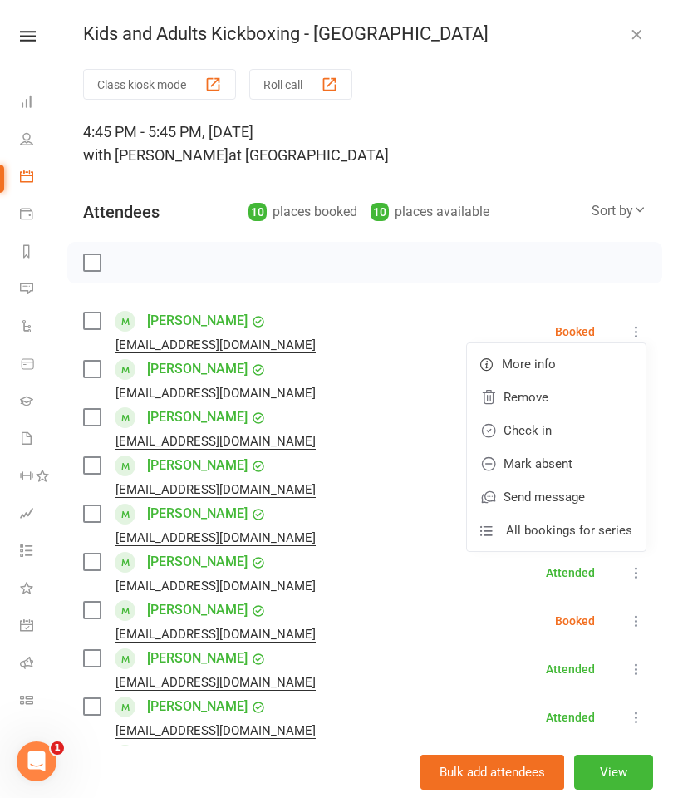
click at [562, 451] on link "Mark absent" at bounding box center [556, 463] width 179 height 33
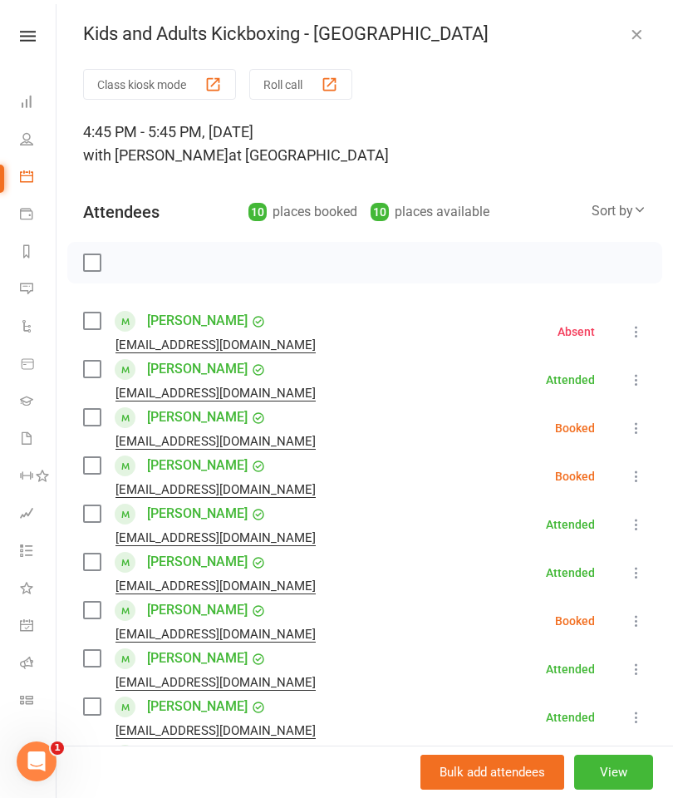
click at [635, 430] on icon at bounding box center [636, 428] width 17 height 17
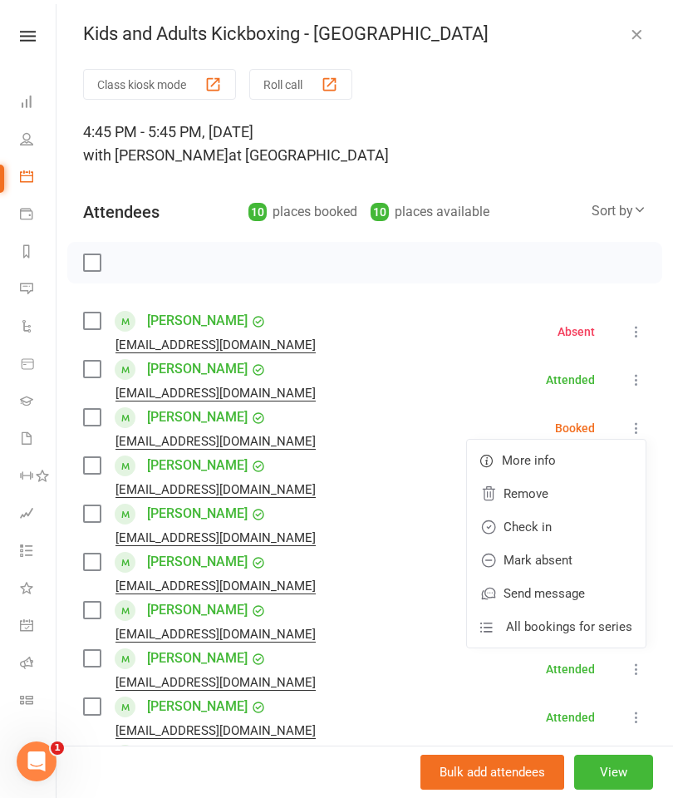
click at [572, 523] on link "Check in" at bounding box center [556, 526] width 179 height 33
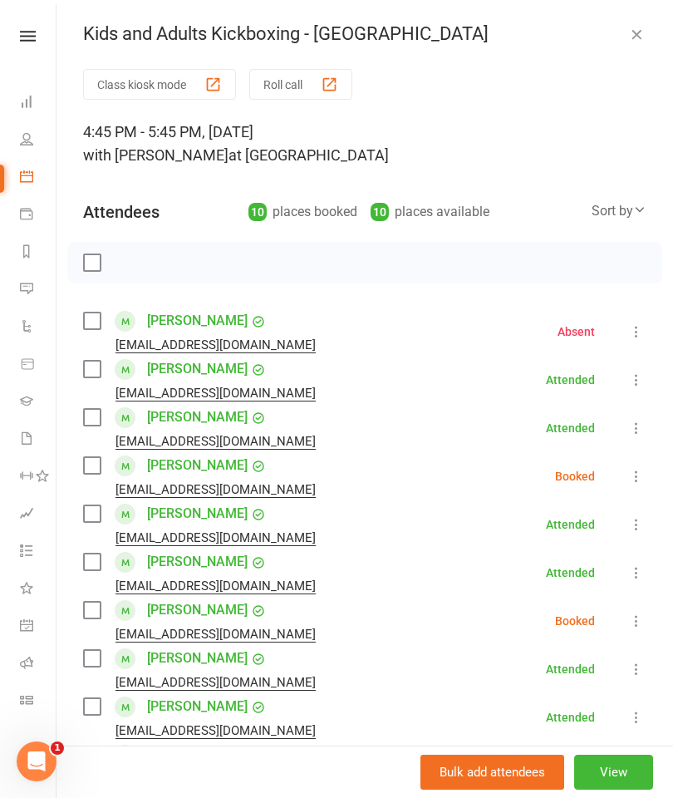
click at [636, 420] on button at bounding box center [636, 428] width 20 height 20
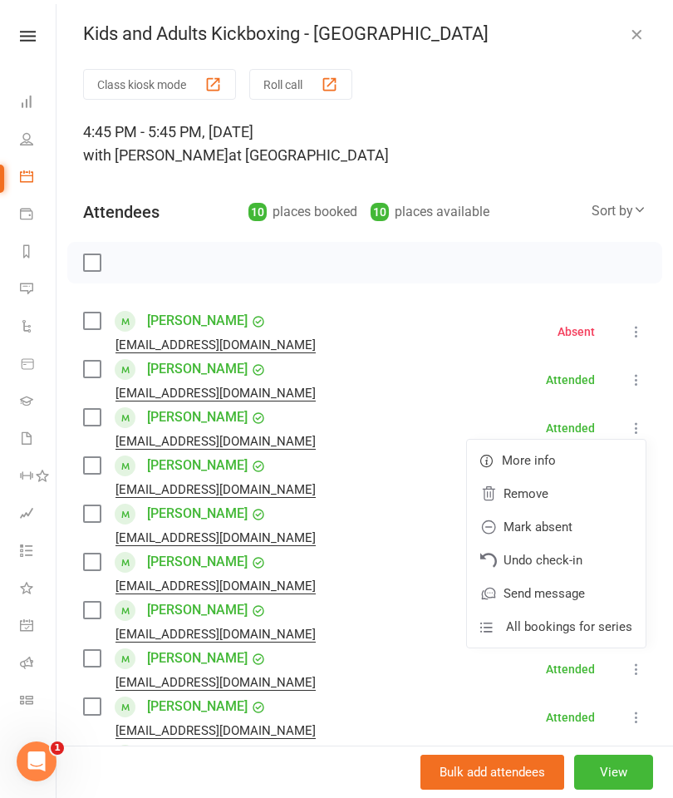
click at [576, 560] on link "Undo check-in" at bounding box center [556, 559] width 179 height 33
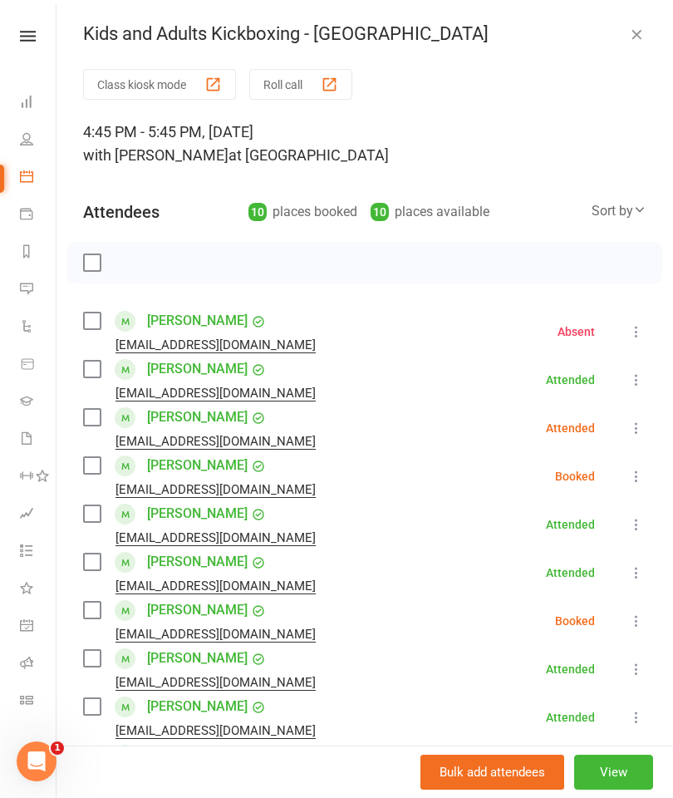
click at [637, 434] on icon at bounding box center [636, 428] width 17 height 17
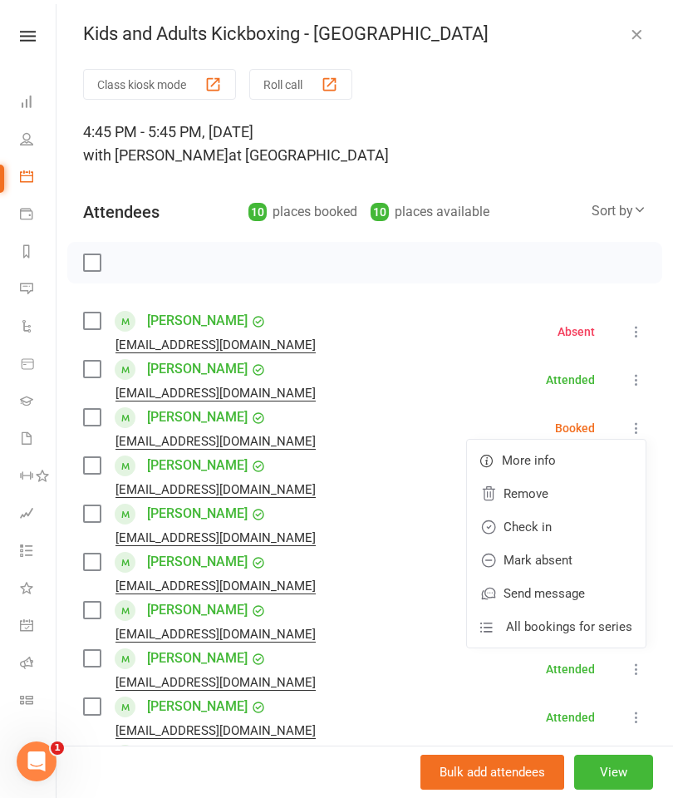
click at [568, 587] on link "Send message" at bounding box center [556, 593] width 179 height 33
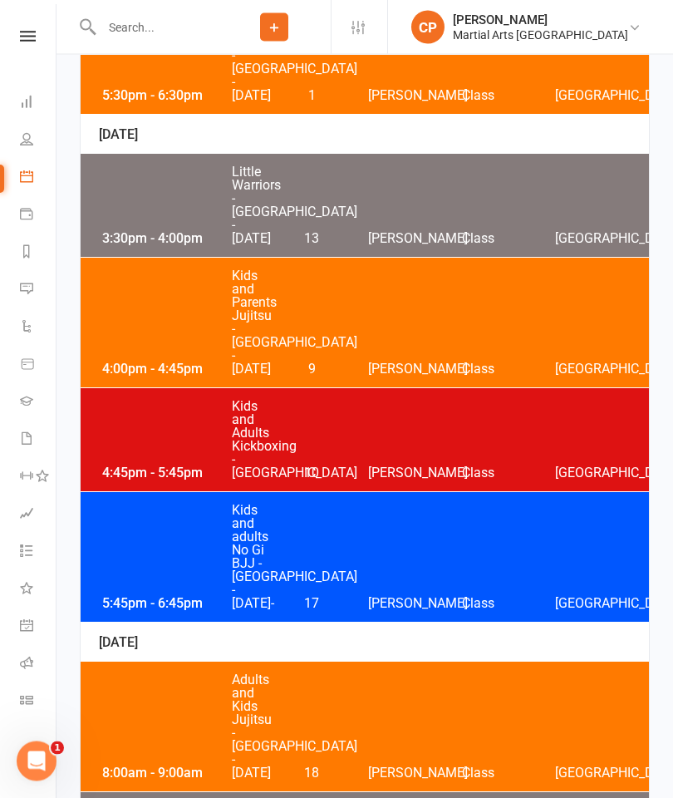
scroll to position [2108, 0]
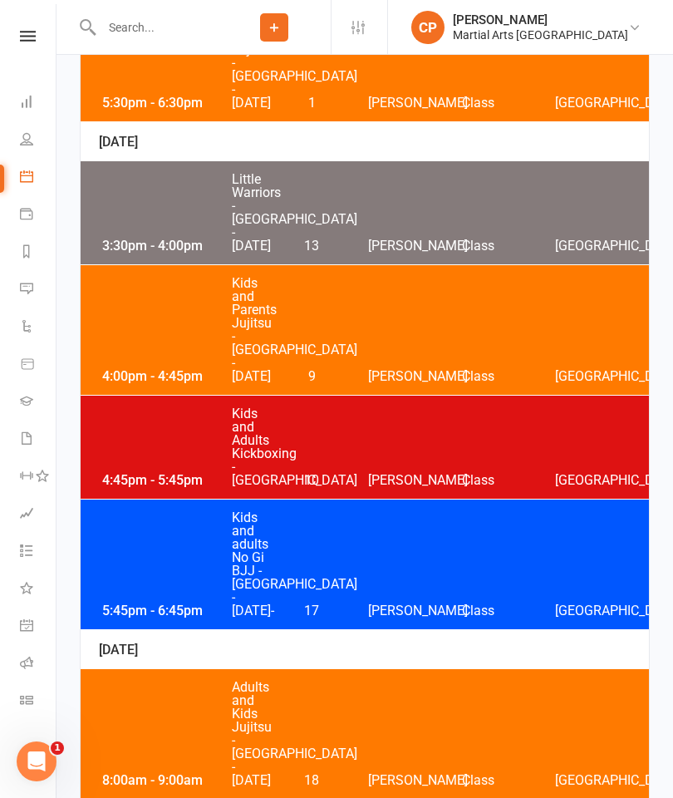
click at [377, 499] on div "4:45pm - 5:45pm Kids and Adults Kickboxing - [GEOGRAPHIC_DATA] 10 [PERSON_NAME]…" at bounding box center [365, 446] width 568 height 103
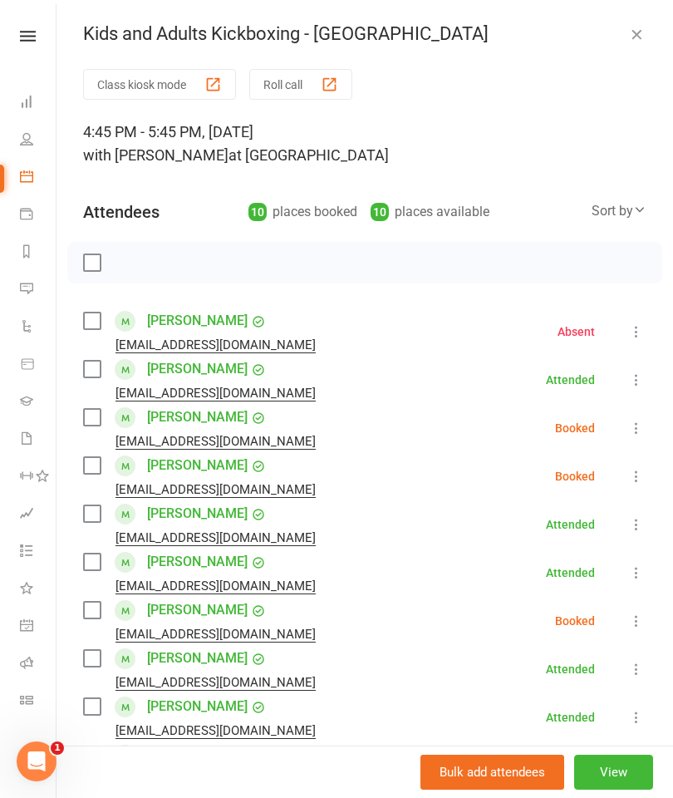
click at [638, 423] on icon at bounding box center [636, 428] width 17 height 17
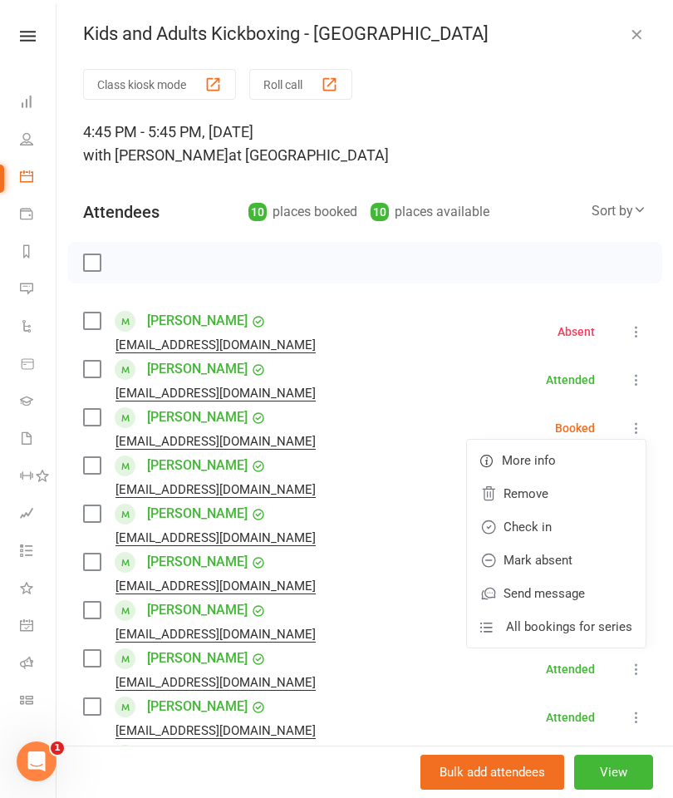
click at [566, 552] on link "Mark absent" at bounding box center [556, 559] width 179 height 33
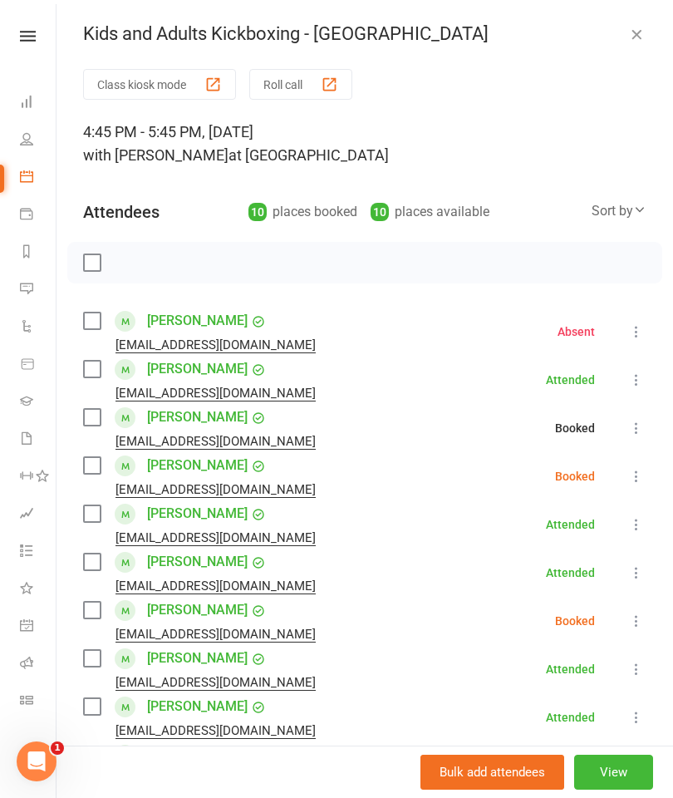
click at [642, 474] on icon at bounding box center [636, 476] width 17 height 17
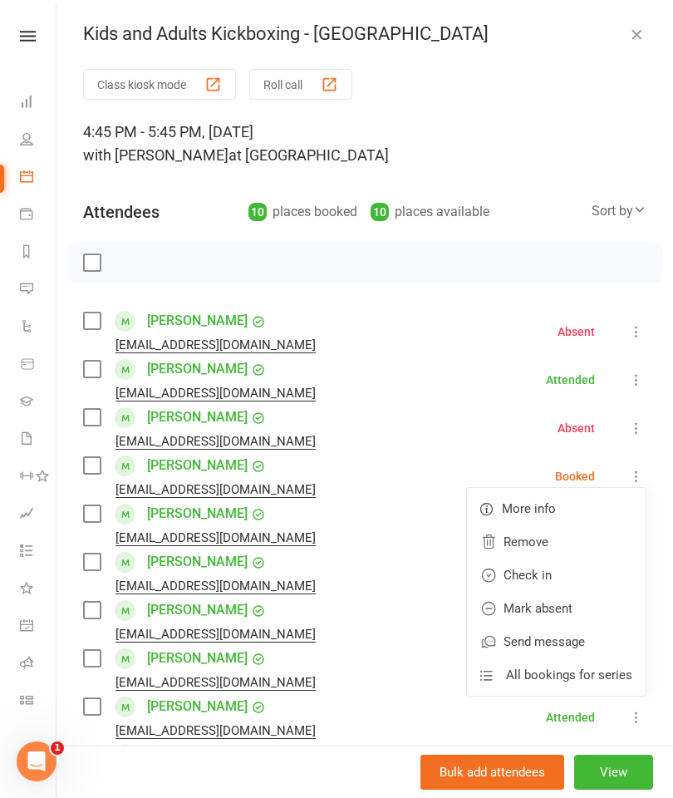
click at [579, 612] on link "Mark absent" at bounding box center [556, 608] width 179 height 33
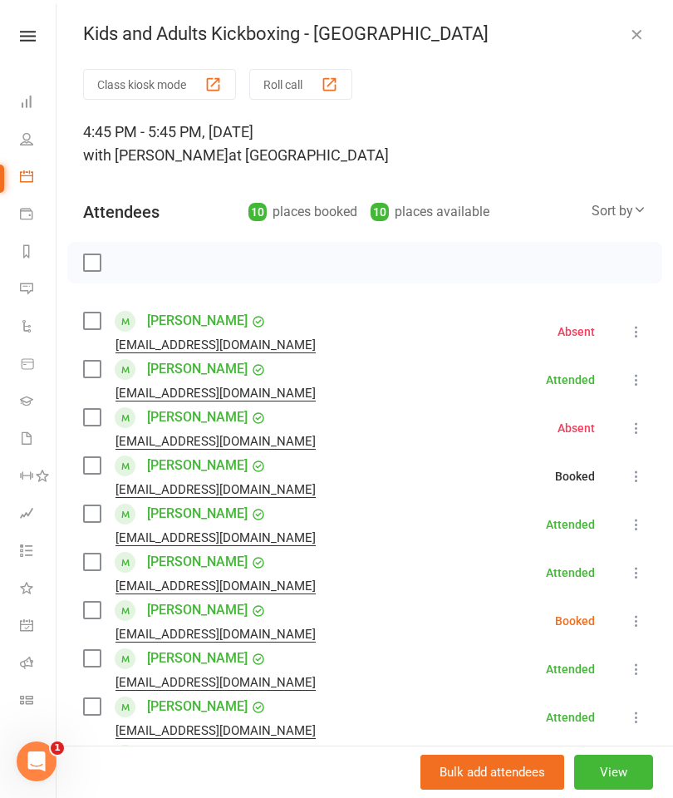
click at [636, 626] on icon at bounding box center [636, 620] width 17 height 17
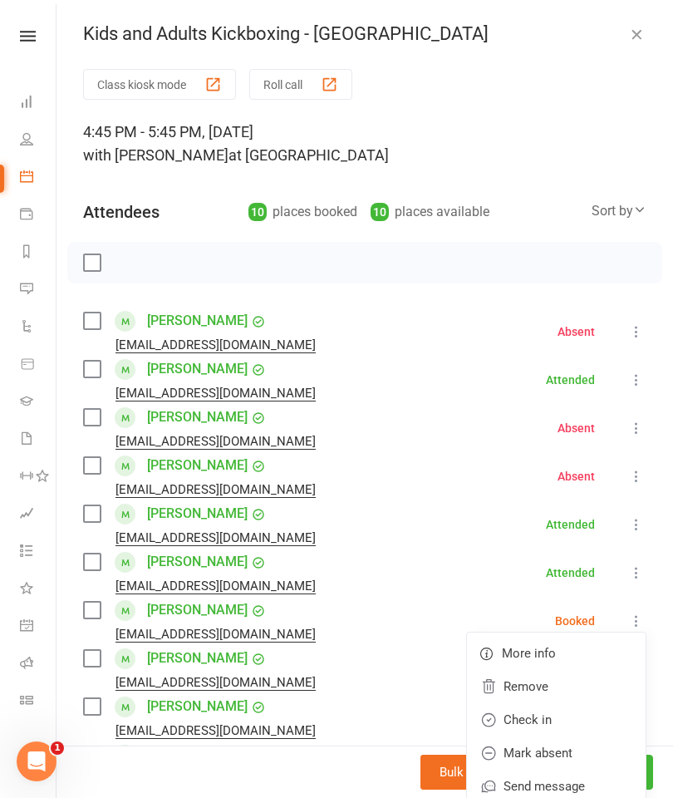
click at [555, 759] on link "Mark absent" at bounding box center [556, 752] width 179 height 33
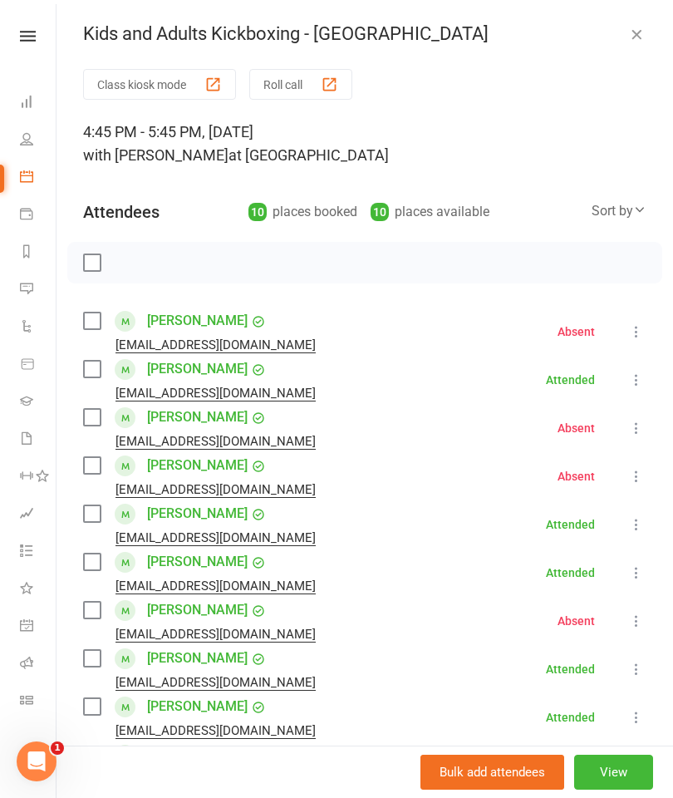
scroll to position [0, 0]
click at [637, 27] on icon "button" at bounding box center [636, 34] width 17 height 17
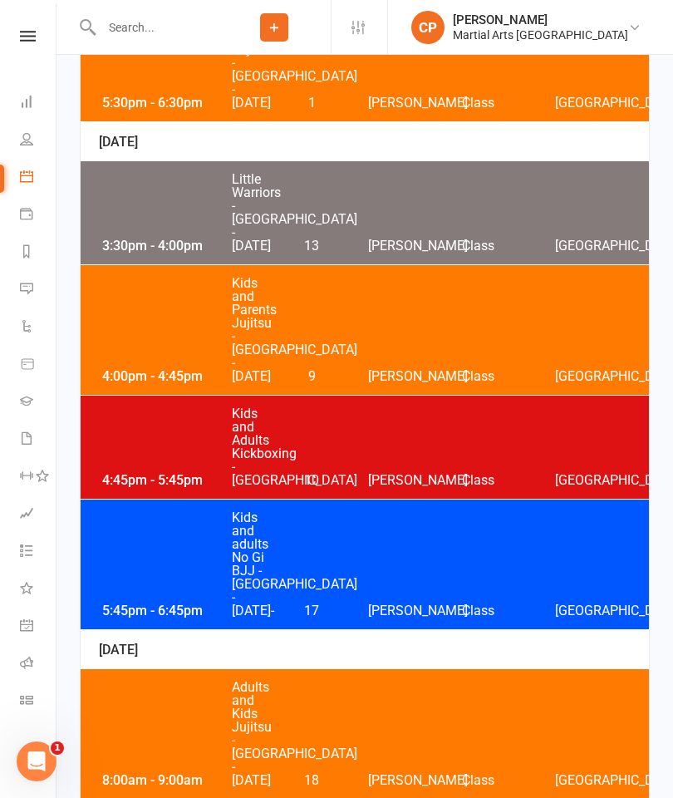
scroll to position [2174, 0]
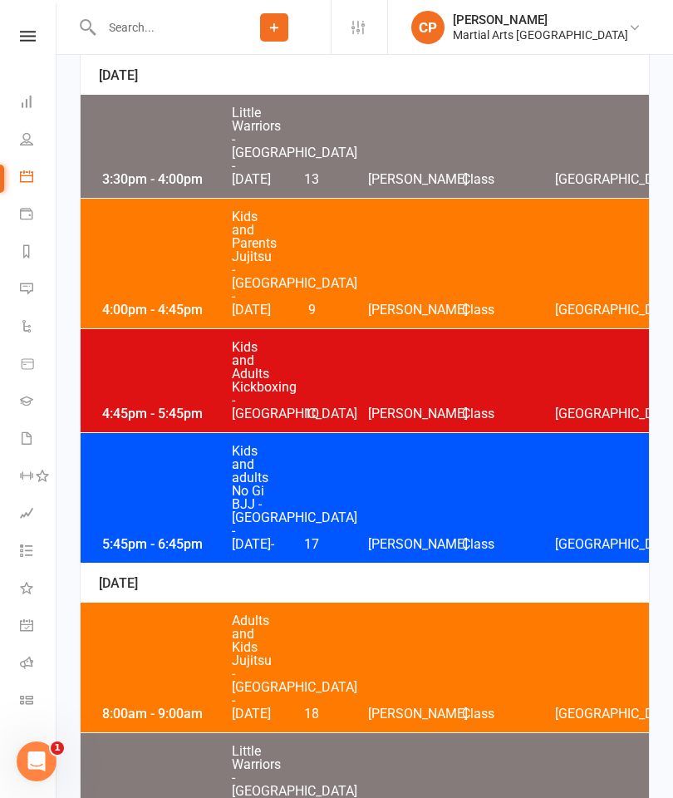
click at [590, 17] on div "[PERSON_NAME]" at bounding box center [540, 19] width 175 height 15
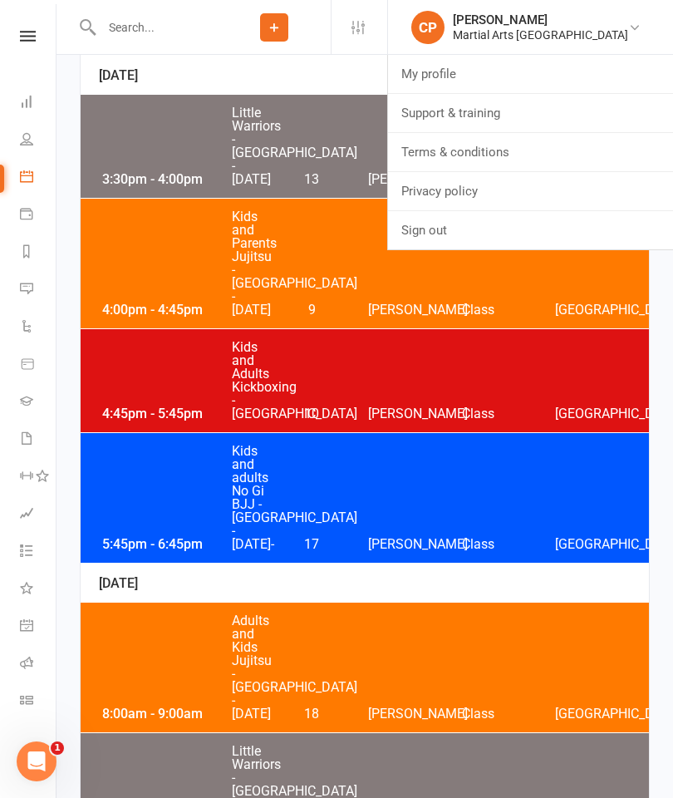
click at [479, 219] on link "Sign out" at bounding box center [530, 230] width 285 height 38
